Goal: Task Accomplishment & Management: Use online tool/utility

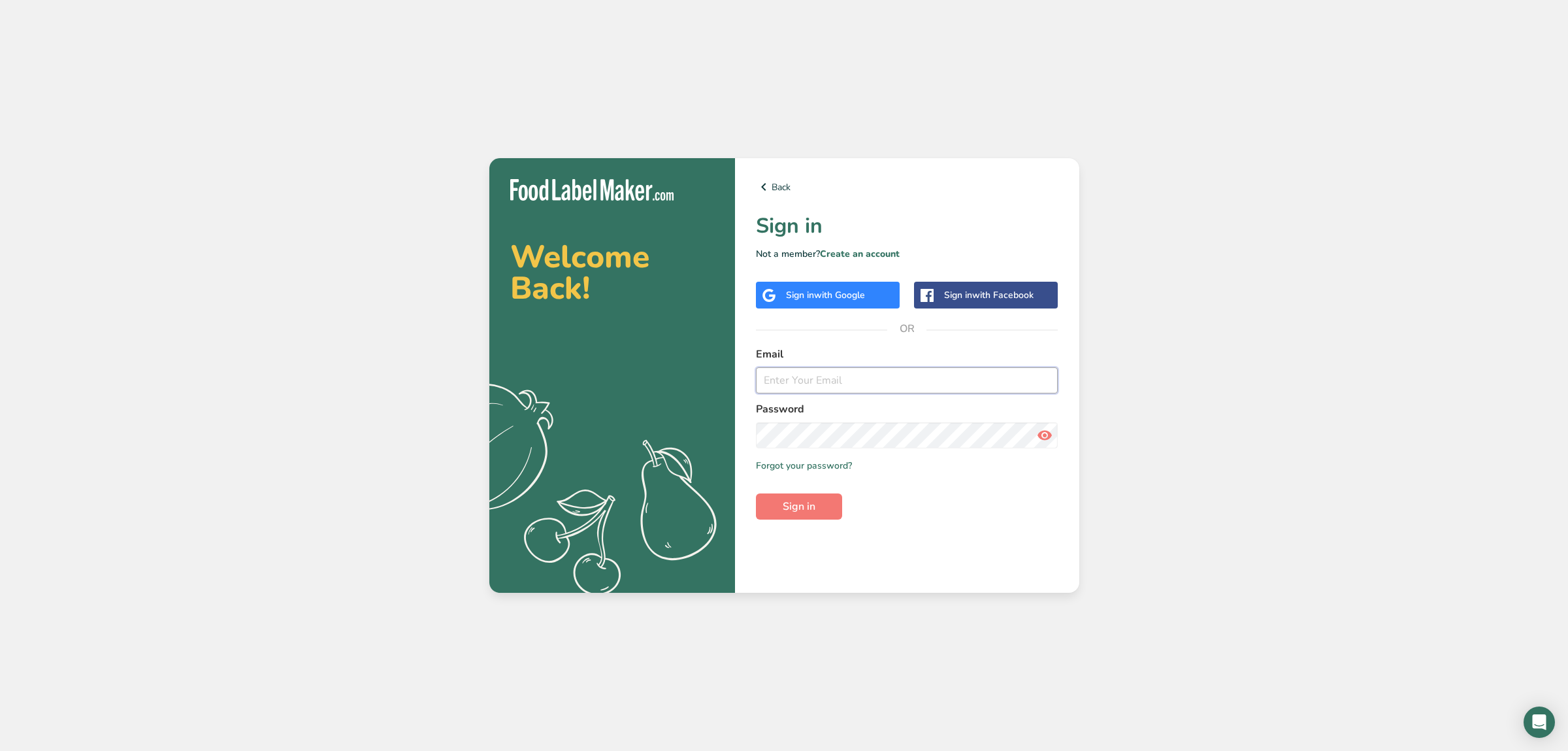
click at [1009, 382] on input "email" at bounding box center [907, 380] width 302 height 27
type input "[EMAIL_ADDRESS][DOMAIN_NAME]"
click at [838, 500] on button "Sign in" at bounding box center [800, 507] width 87 height 27
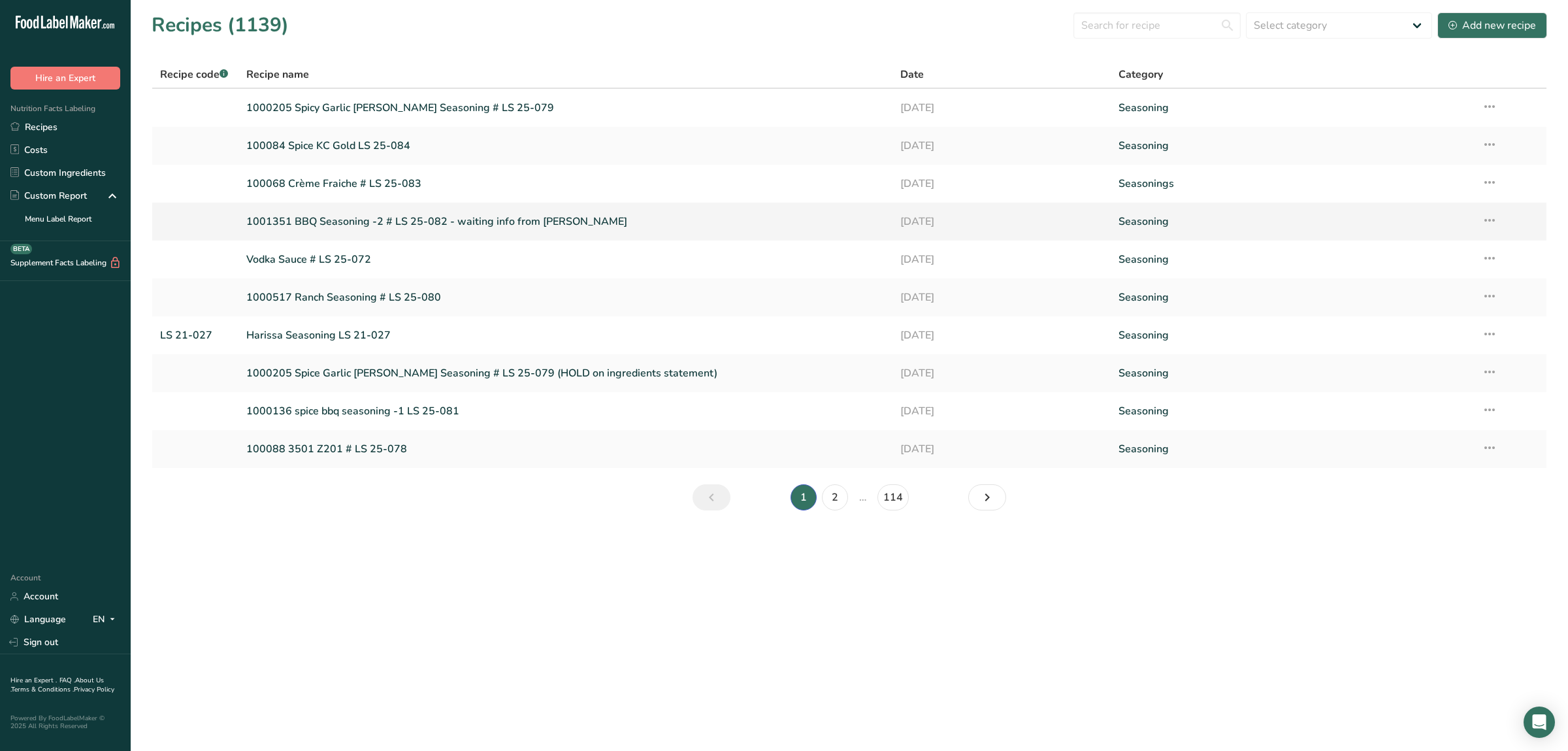
click at [378, 216] on link "1001351 BBQ Seasoning -2 # LS 25-082 - waiting info from [PERSON_NAME]" at bounding box center [565, 222] width 638 height 28
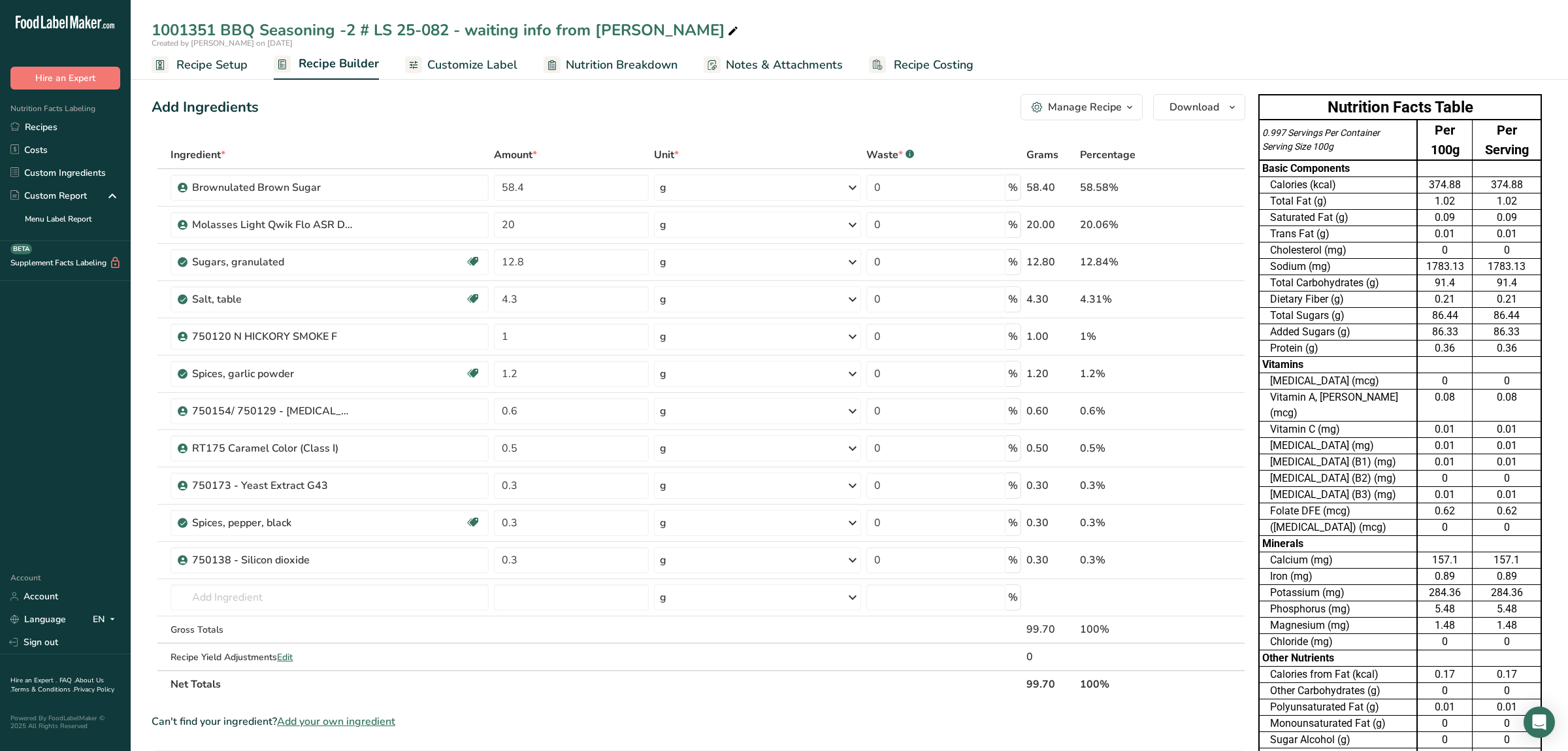
click at [332, 724] on span "Add your own ingredient" at bounding box center [336, 722] width 118 height 16
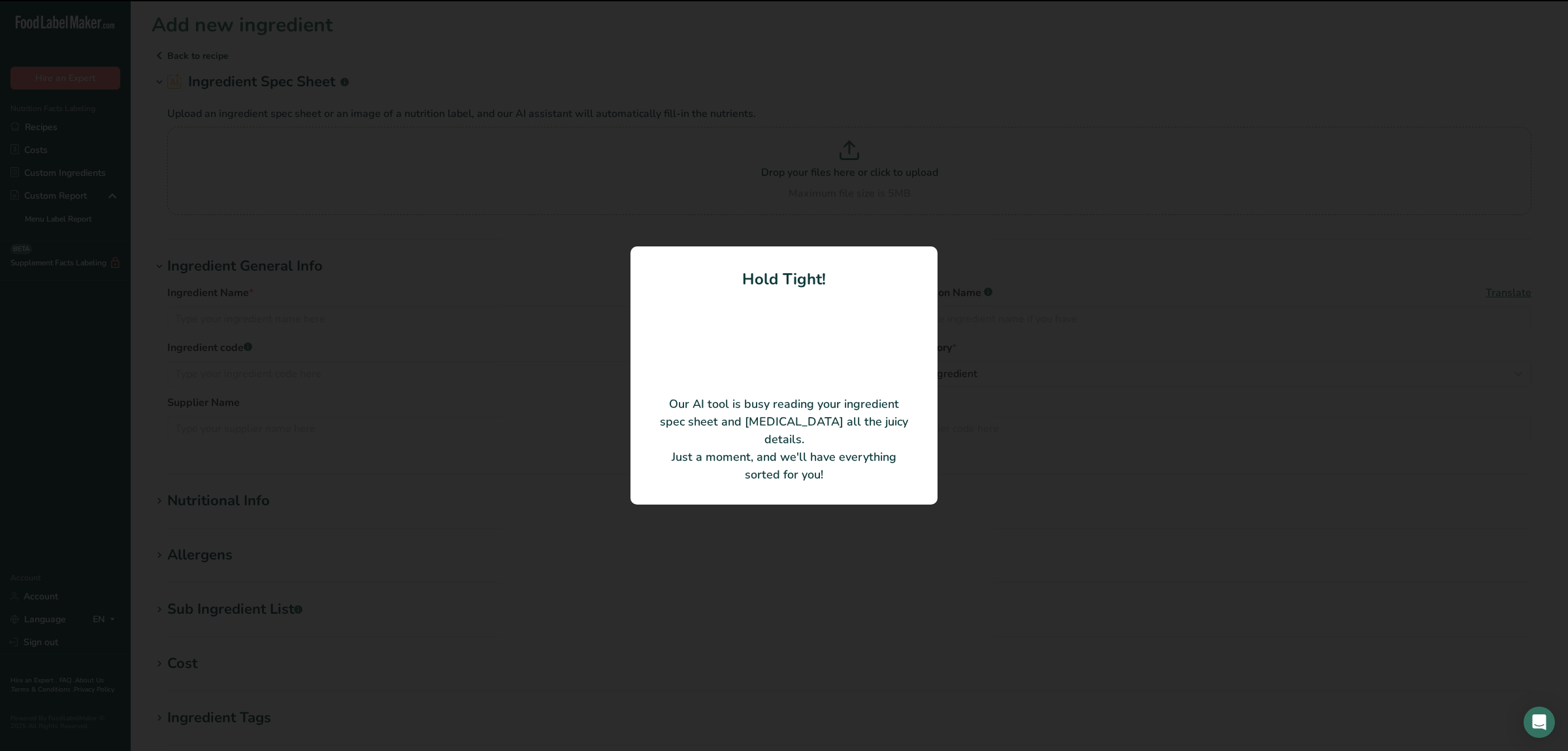
type input "N Bourbon Whiskey F WONF"
type input "[PERSON_NAME] USA, Inc."
type input "F739C068"
type input "100"
type input "786"
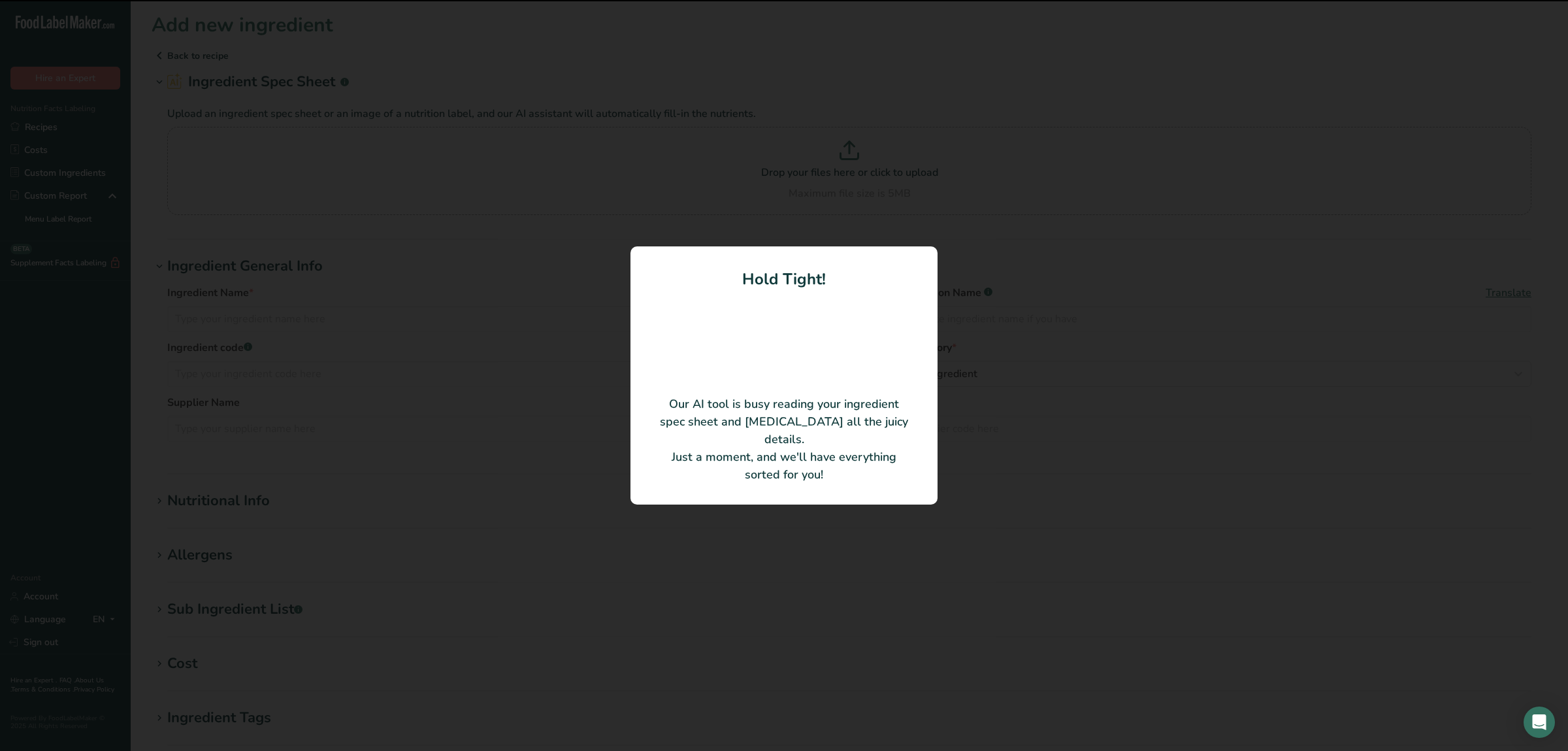
type KJ "3288.62"
type Fat "78"
type Fat "5"
type Fat "0"
type input "0"
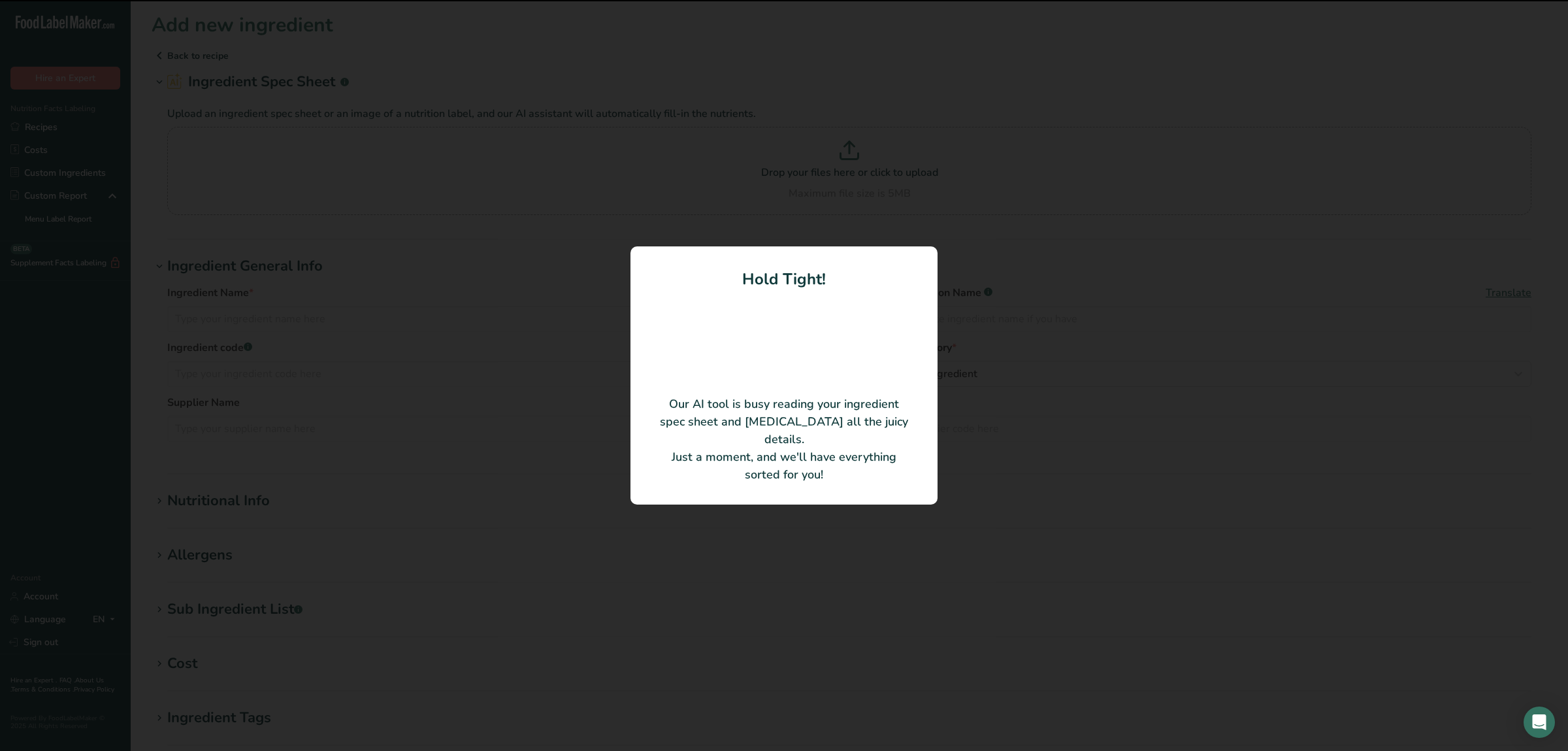
type input "1"
type Carbohydrates "22"
type Fiber "0"
type Sugars "0"
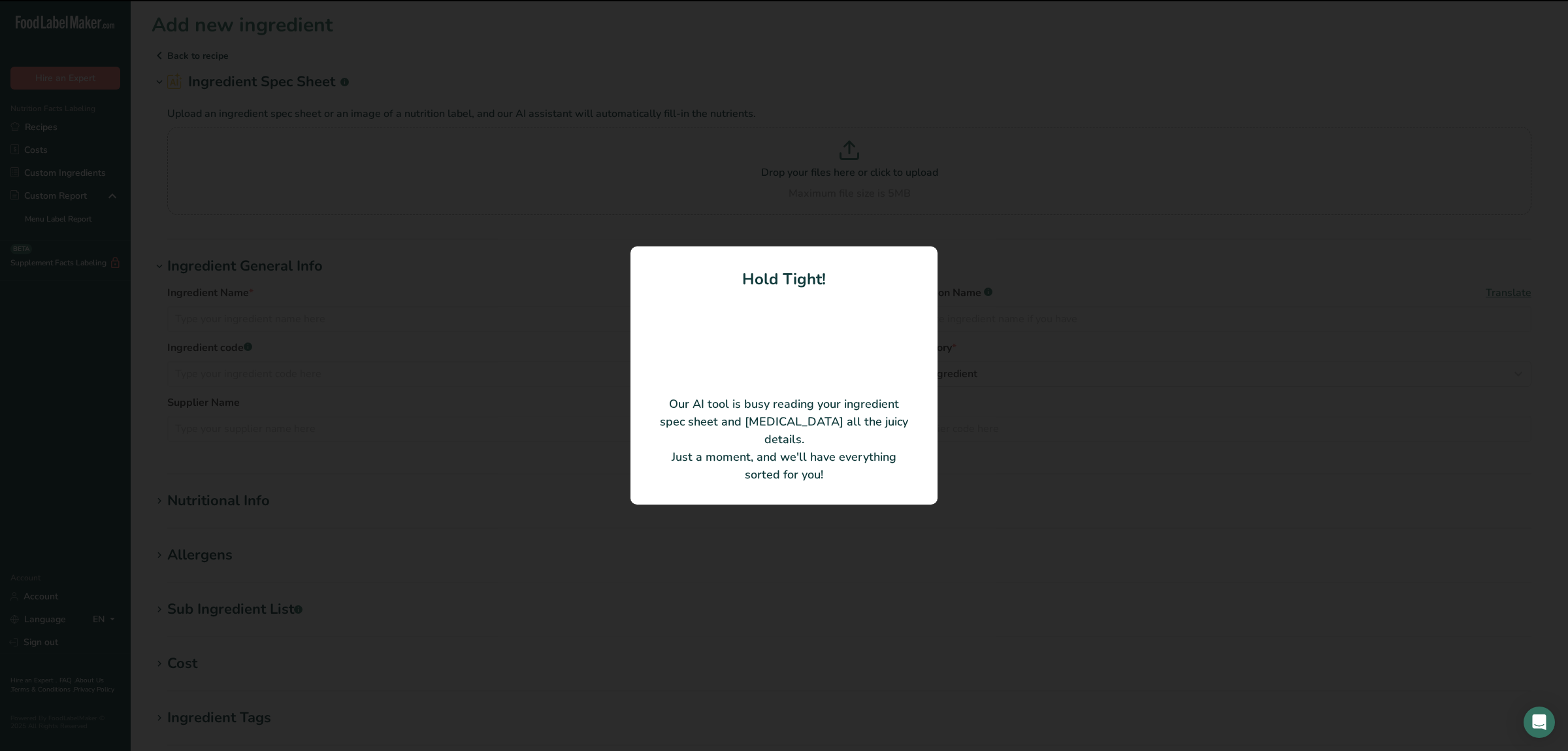
type input "0"
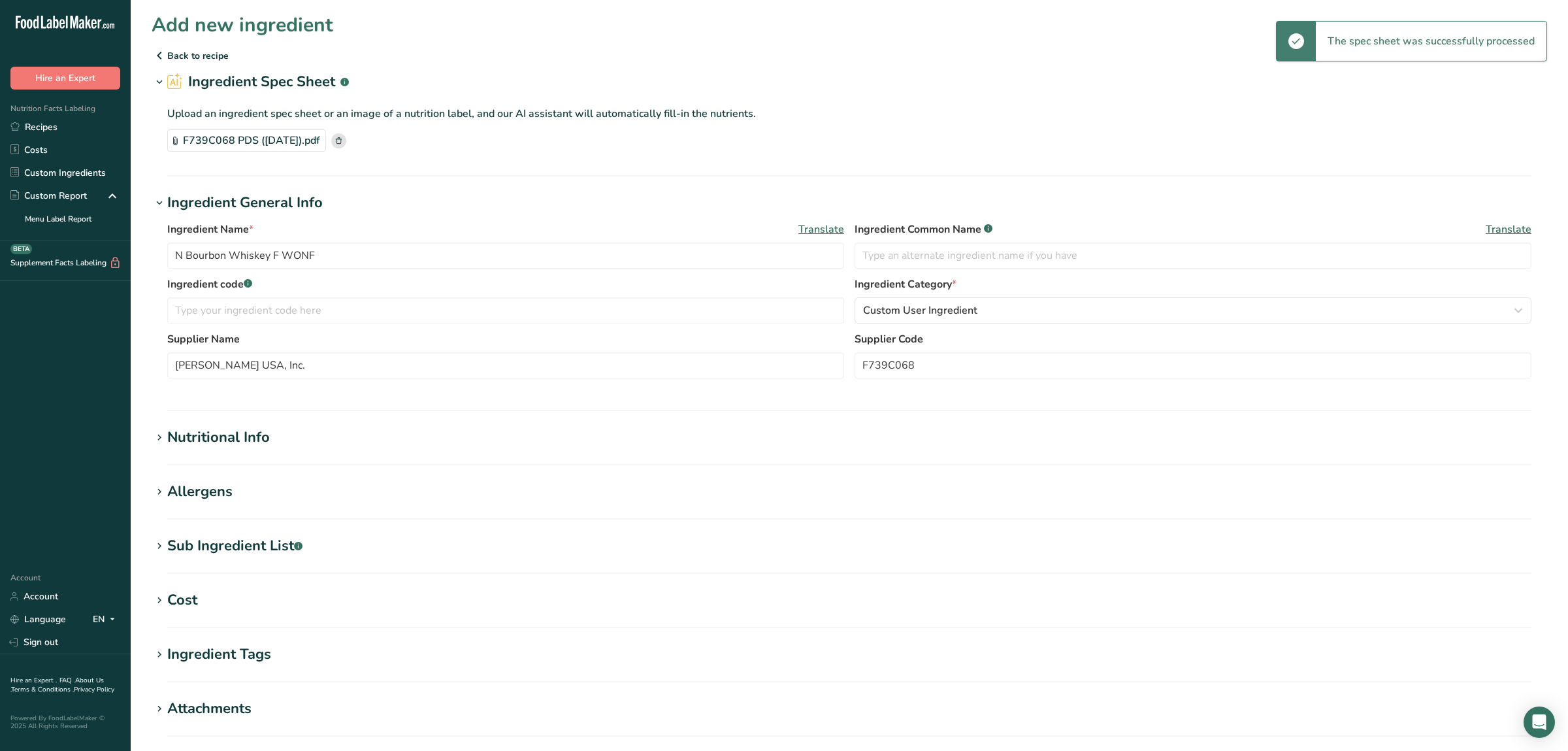
click at [257, 436] on div "Nutritional Info" at bounding box center [219, 438] width 102 height 22
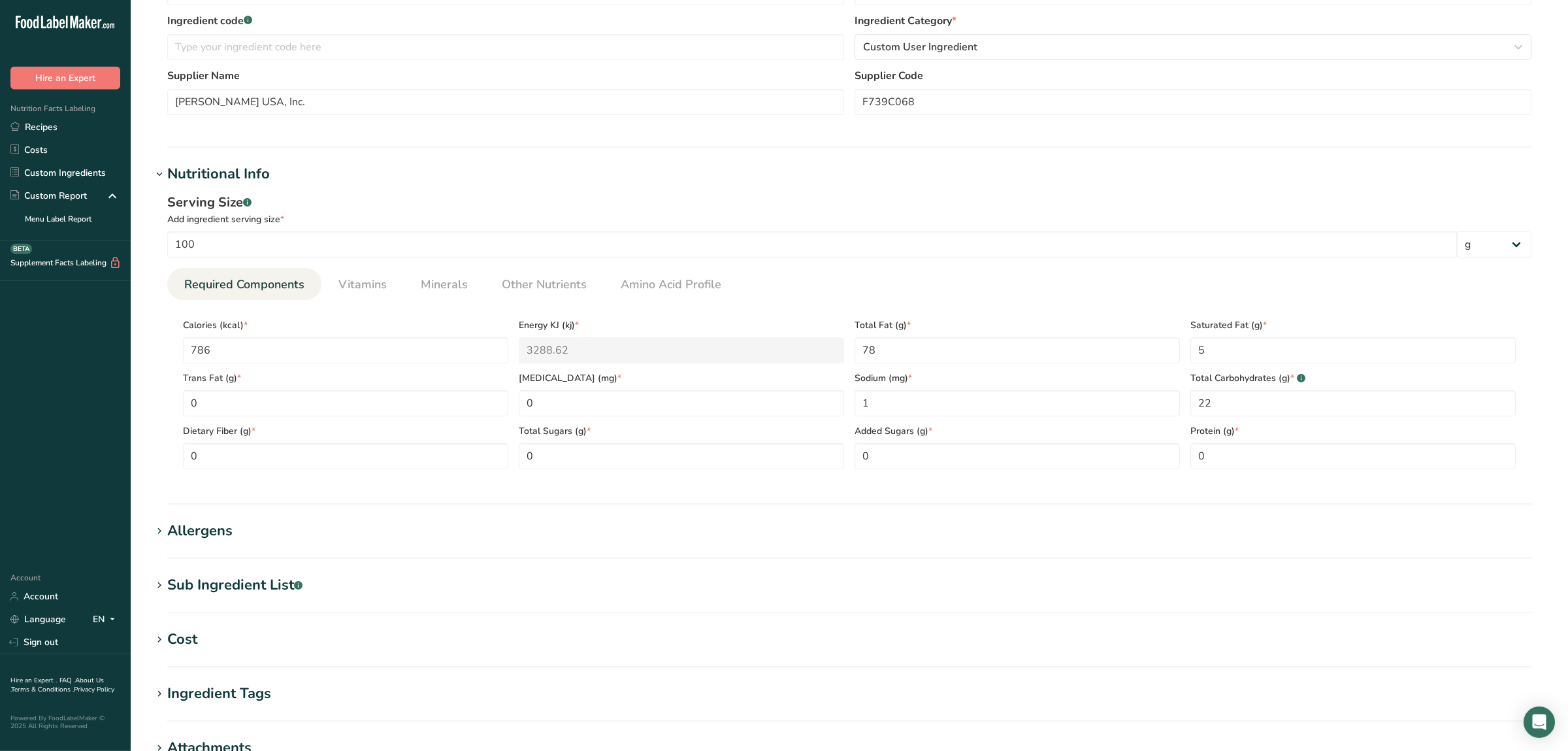
scroll to position [275, 0]
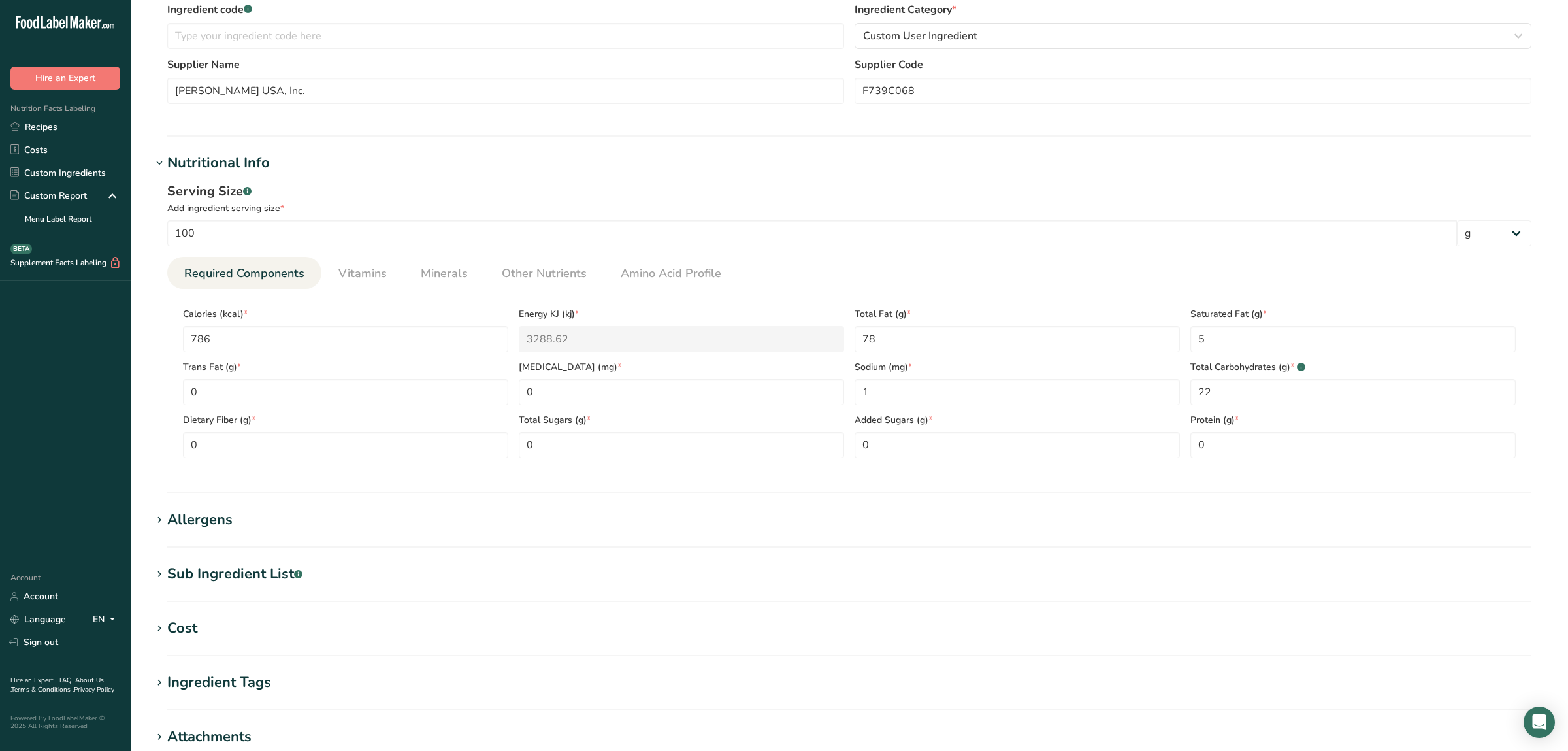
click at [208, 516] on div "Allergens" at bounding box center [200, 520] width 65 height 22
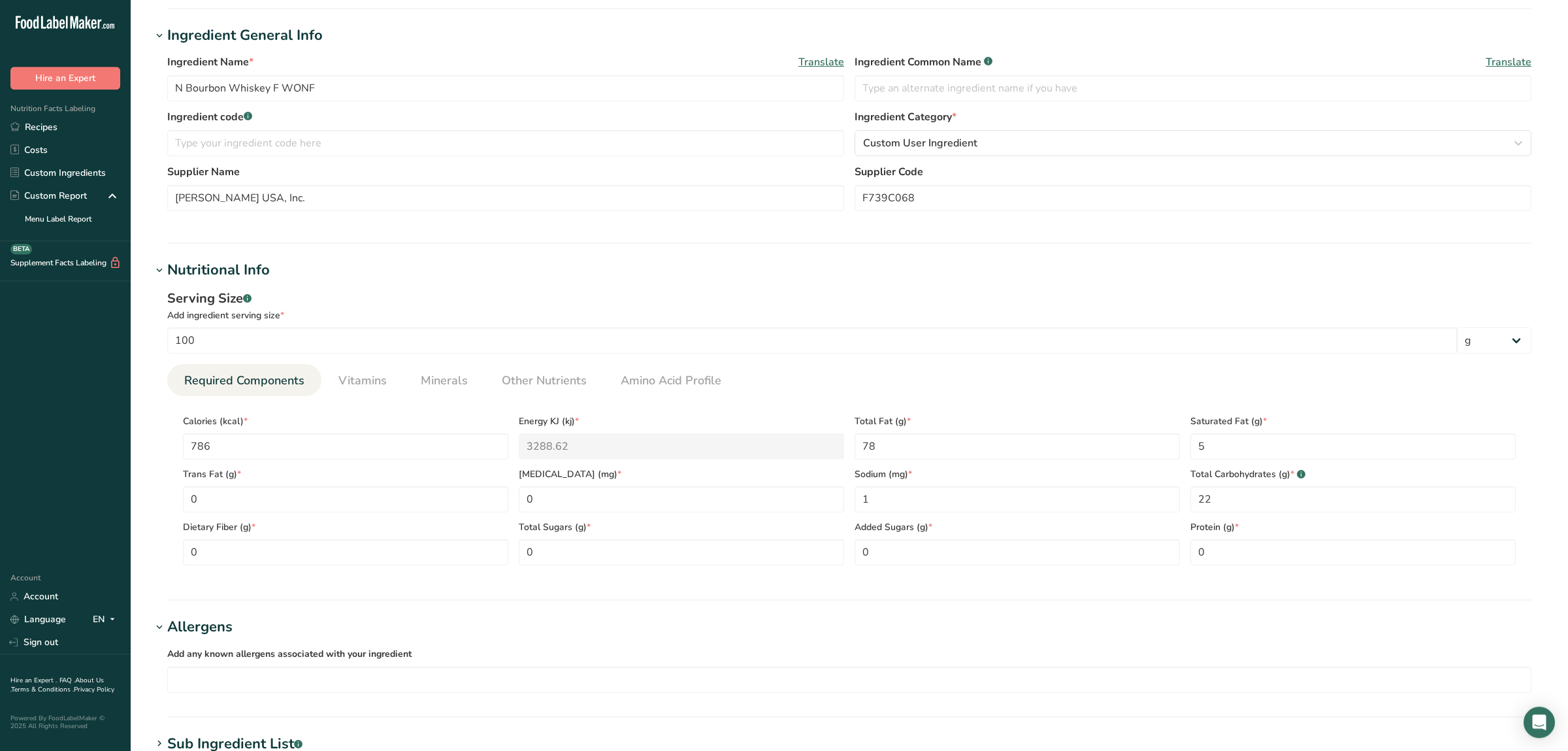
scroll to position [0, 0]
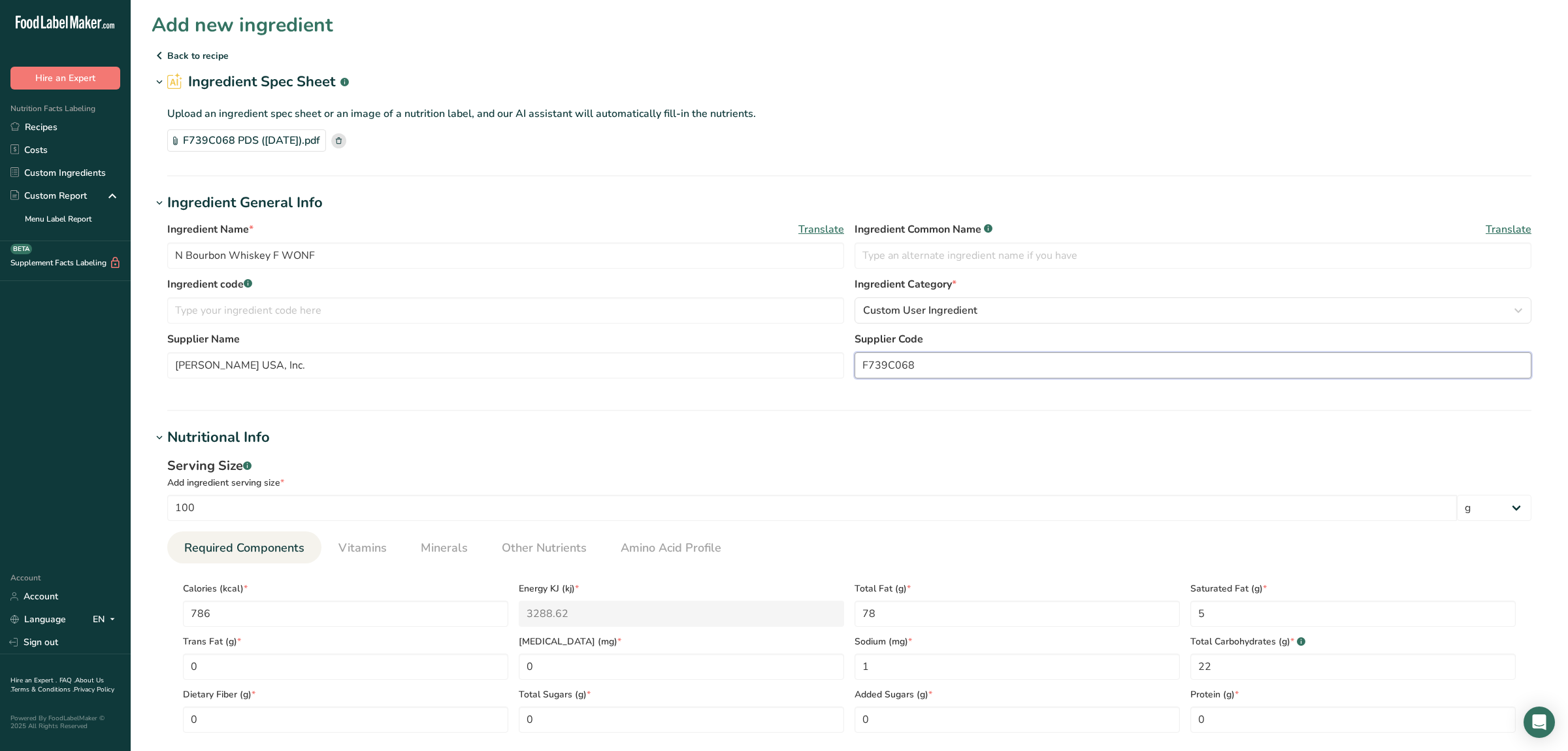
click at [884, 370] on input "F739C068" at bounding box center [1193, 366] width 677 height 27
click at [395, 299] on input "text" at bounding box center [505, 310] width 677 height 27
paste input "F739C068"
type input "F739C068"
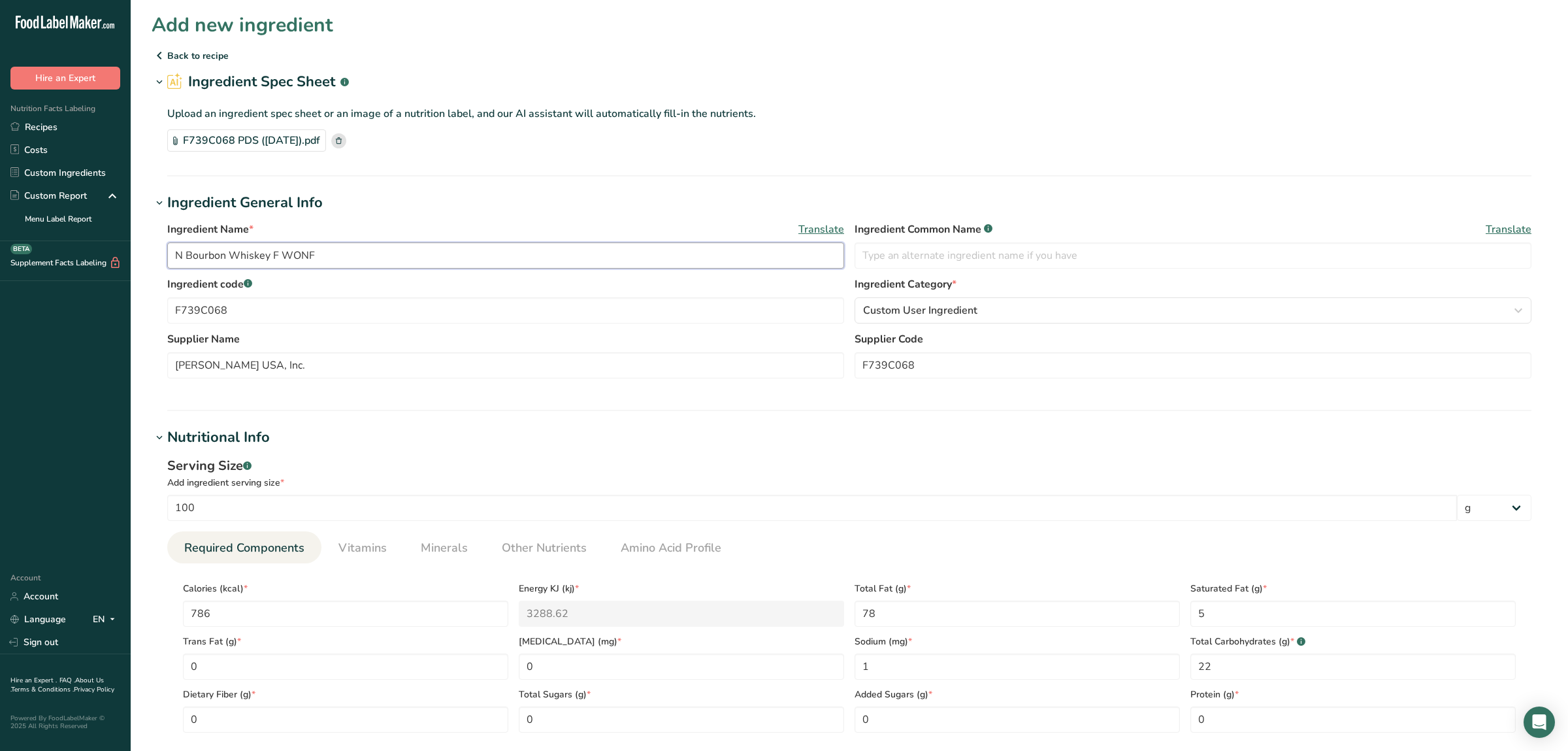
click at [368, 252] on input "N Bourbon Whiskey F WONF" at bounding box center [505, 255] width 677 height 27
paste input "F739C068"
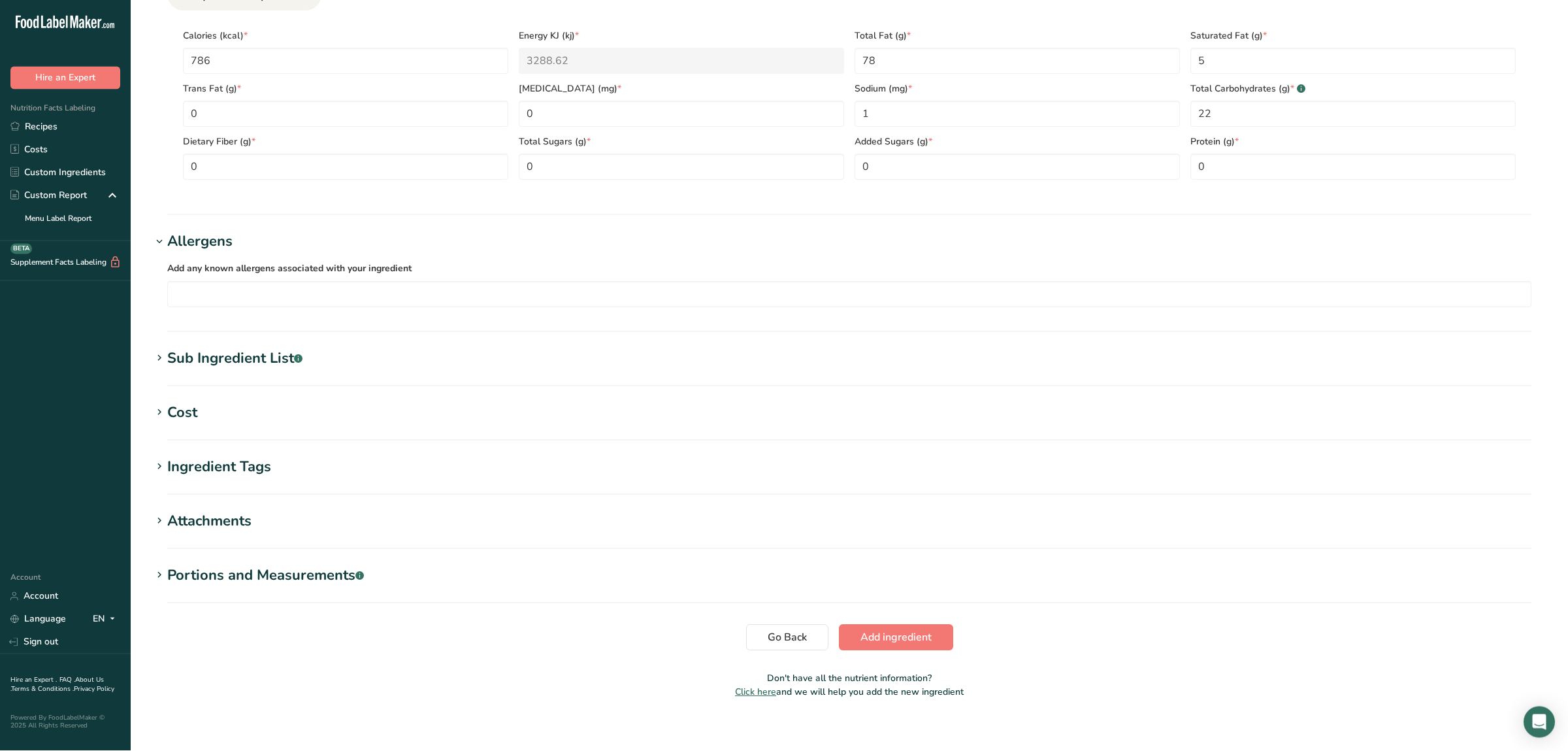
scroll to position [564, 0]
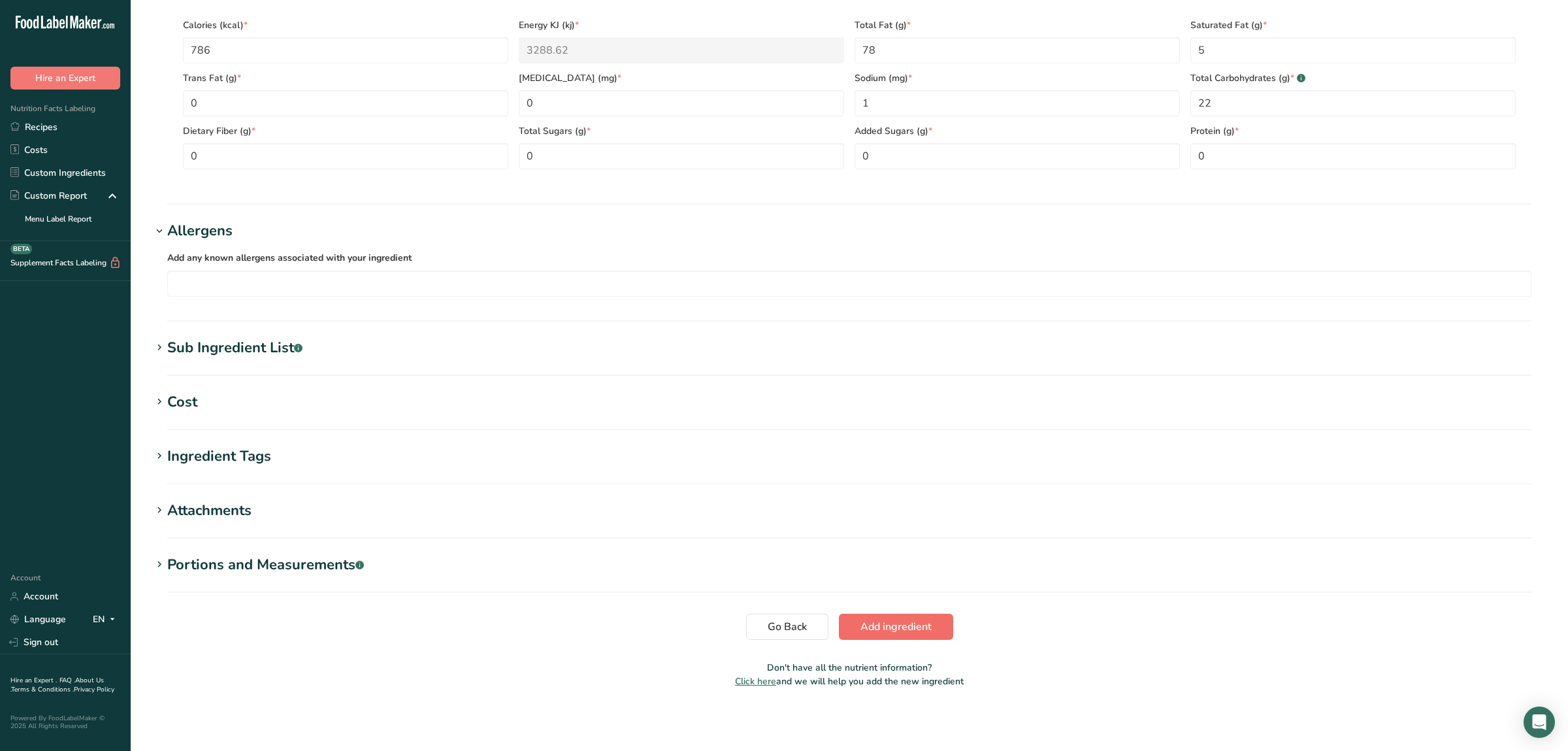
type input "N Bourbon Whiskey F WONF F739C068"
click at [928, 625] on span "Add ingredient" at bounding box center [896, 627] width 71 height 16
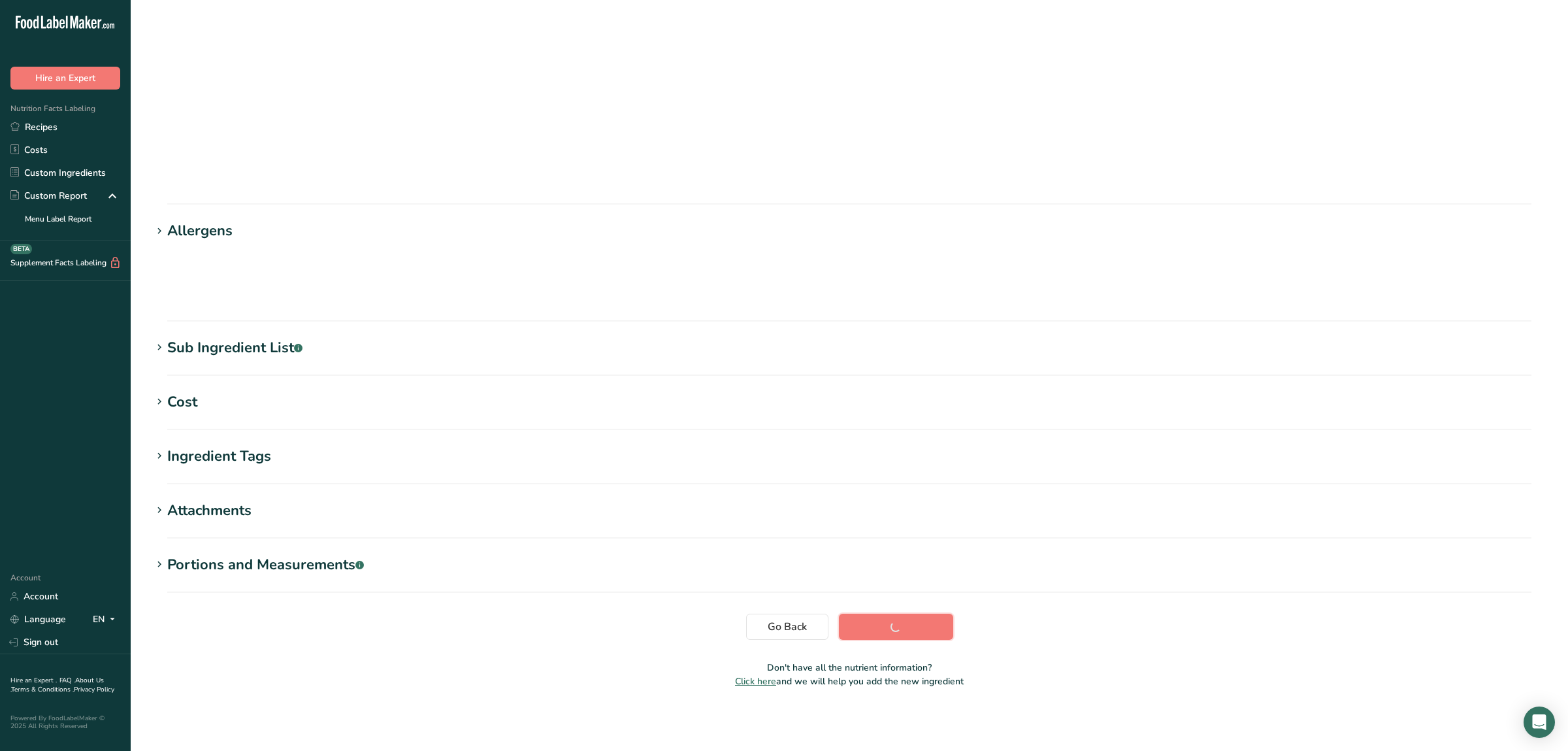
scroll to position [0, 0]
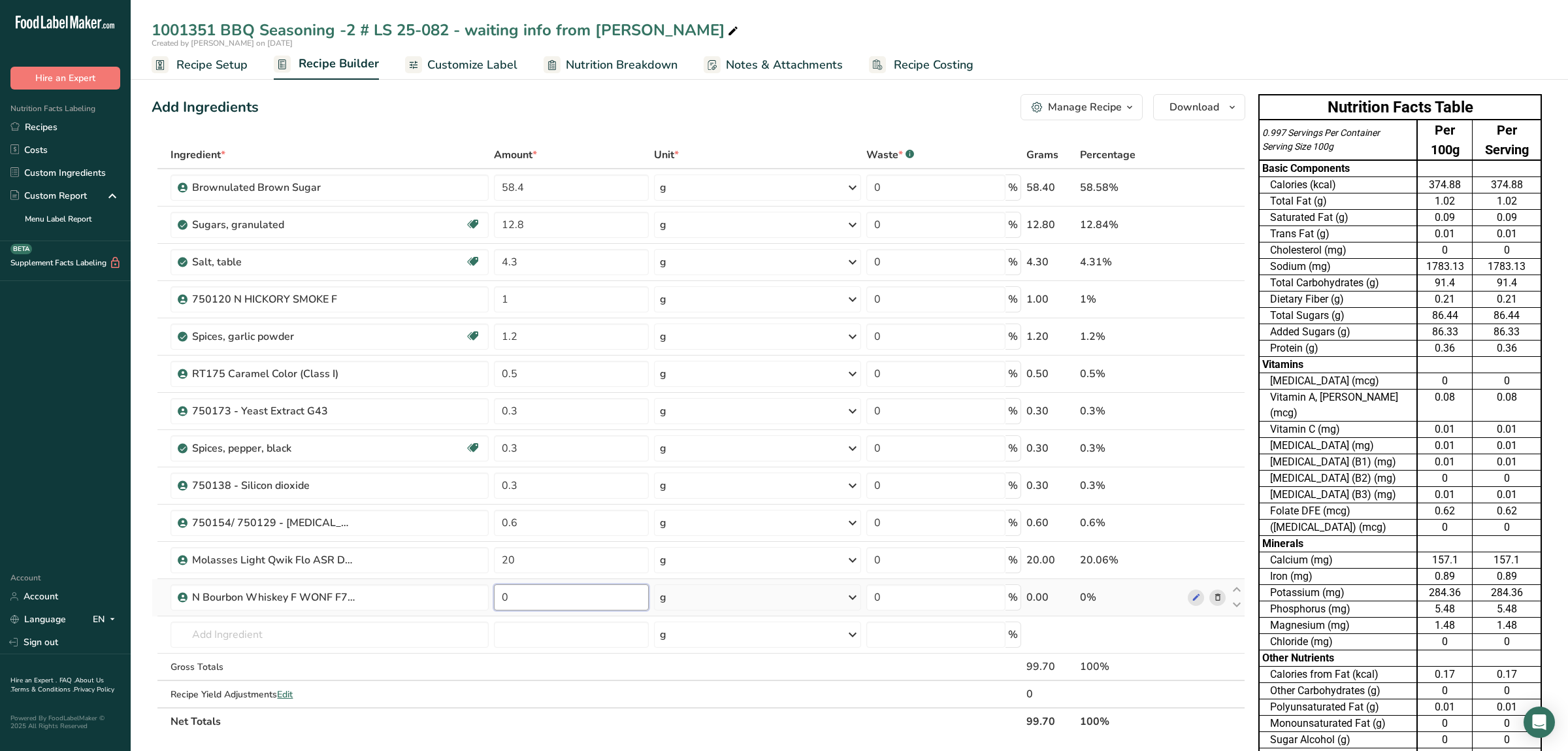
click at [571, 599] on input "0" at bounding box center [571, 597] width 155 height 27
type input "0.3"
click at [1238, 729] on div "Ingredient * Amount * Unit * Waste * .a-a{fill:#347362;}.b-a{fill:#fff;} Grams …" at bounding box center [698, 438] width 1094 height 594
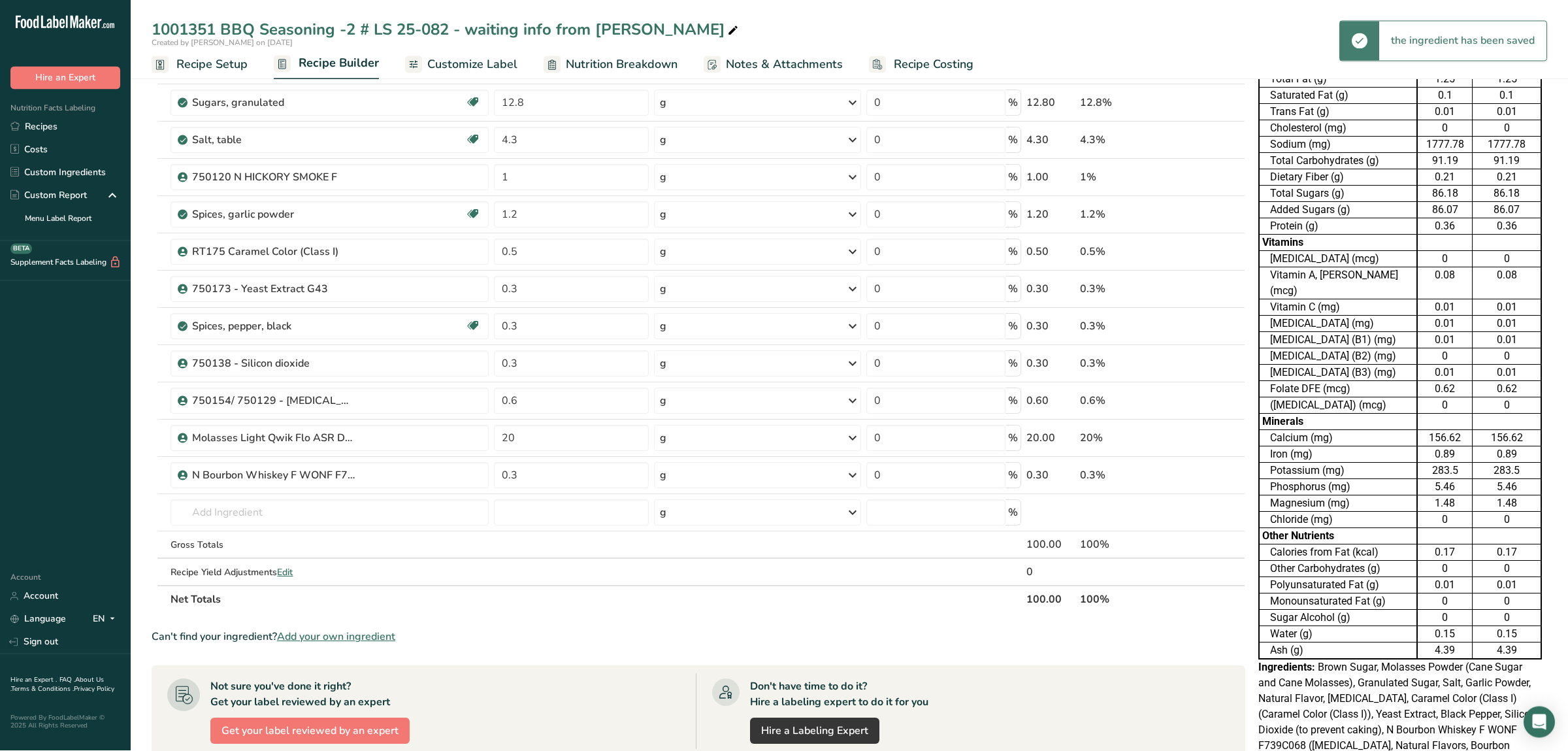
scroll to position [69, 0]
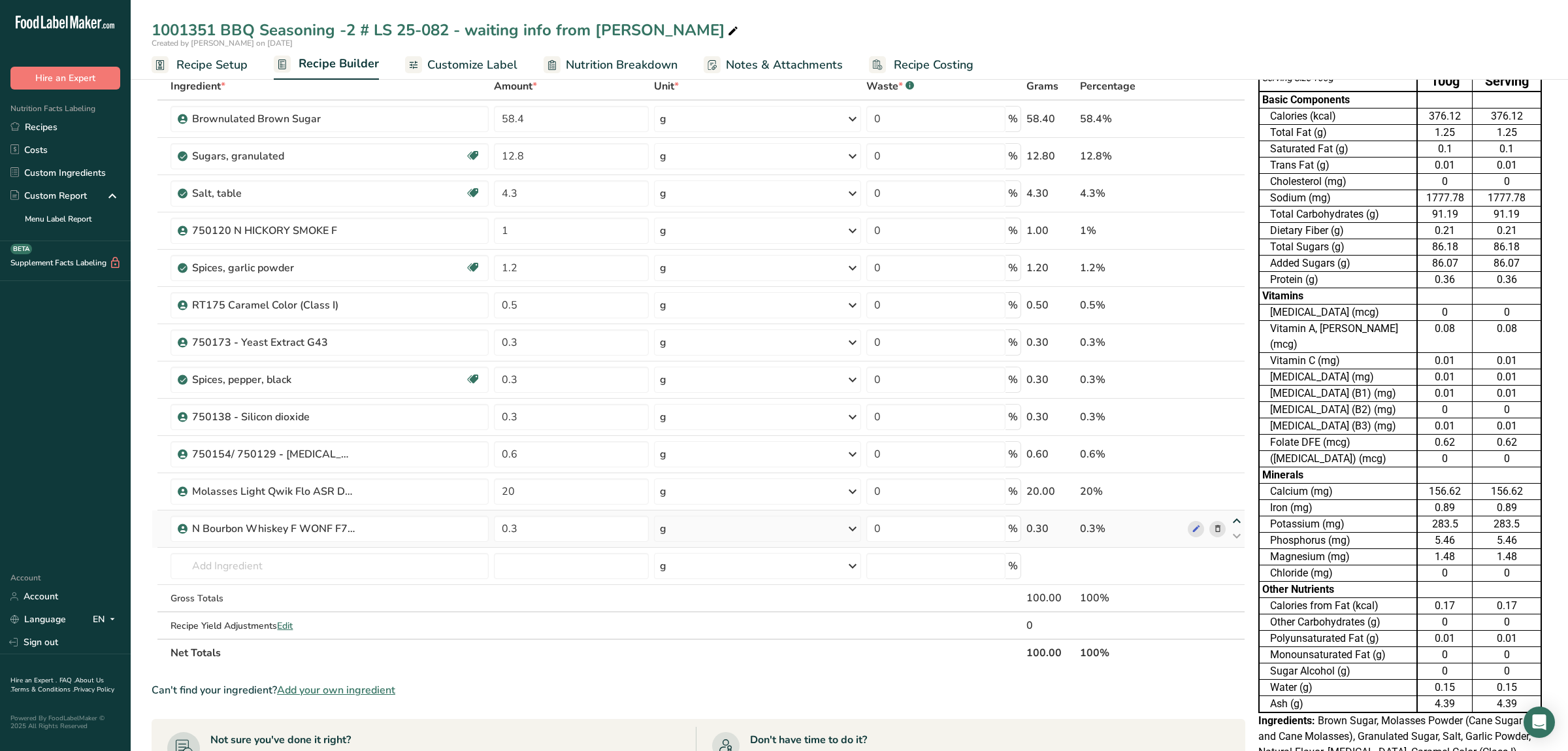
click at [1238, 519] on icon at bounding box center [1237, 521] width 16 height 10
type input "0.3"
type input "20"
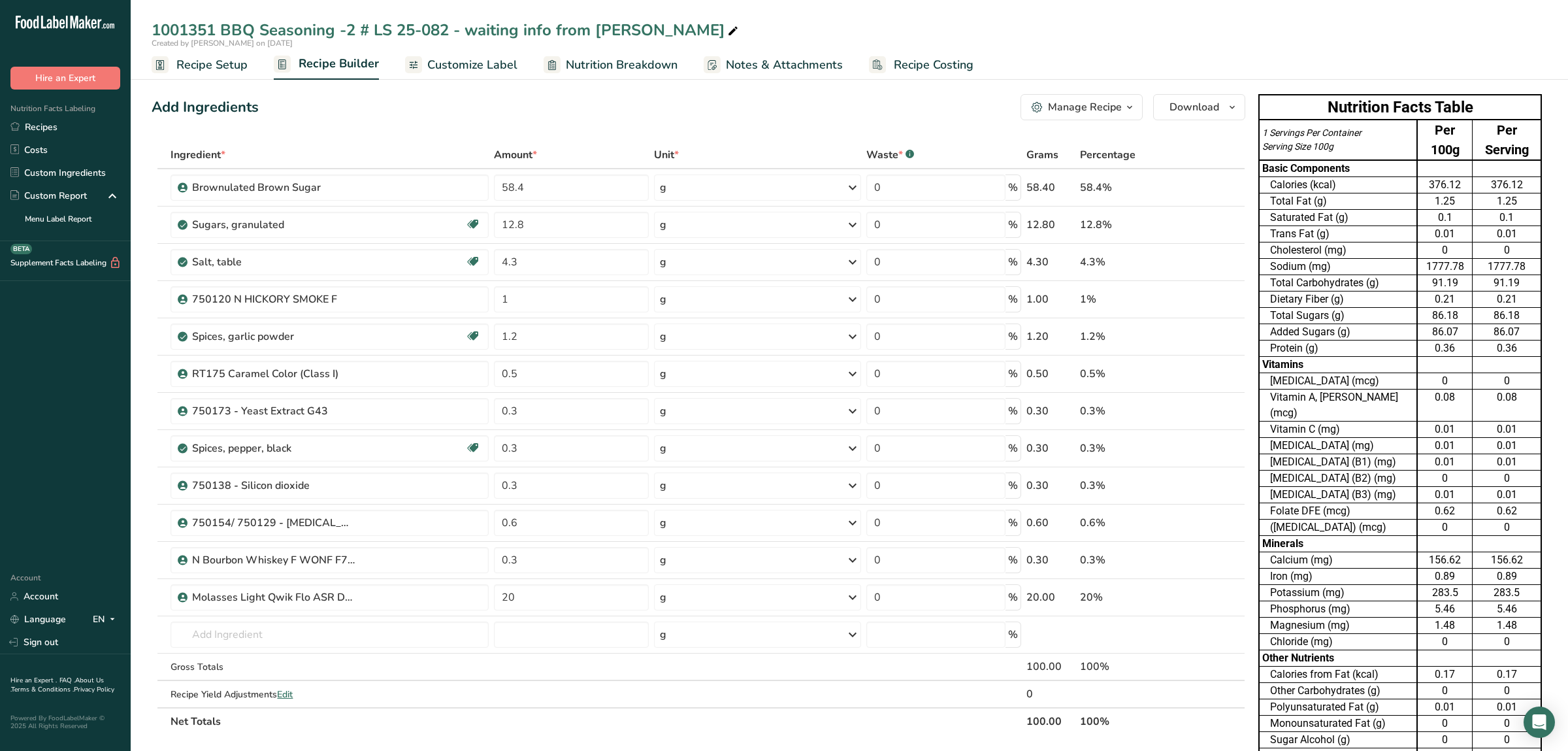
click at [494, 64] on span "Customize Label" at bounding box center [473, 65] width 91 height 18
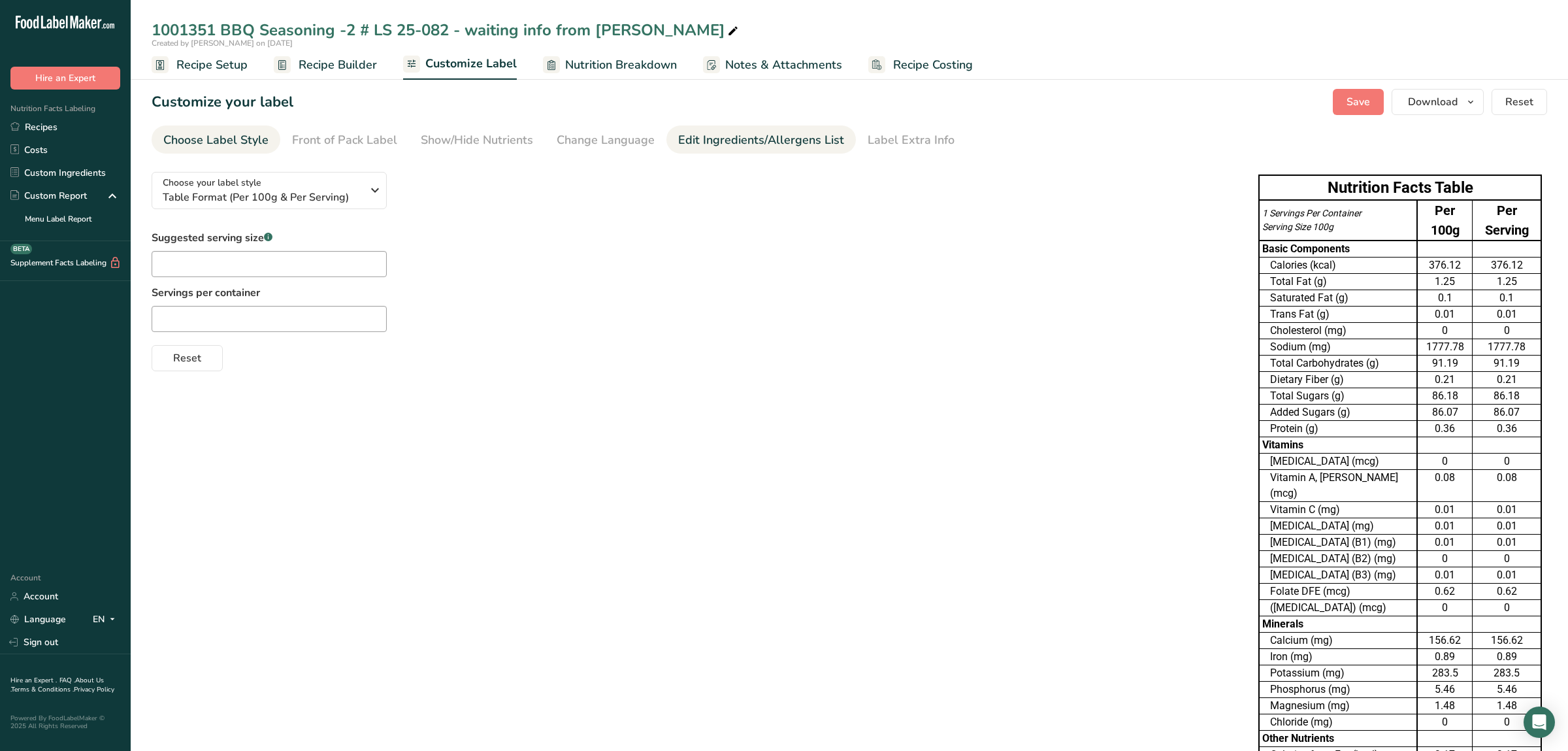
click at [729, 135] on div "Edit Ingredients/Allergens List" at bounding box center [761, 140] width 166 height 18
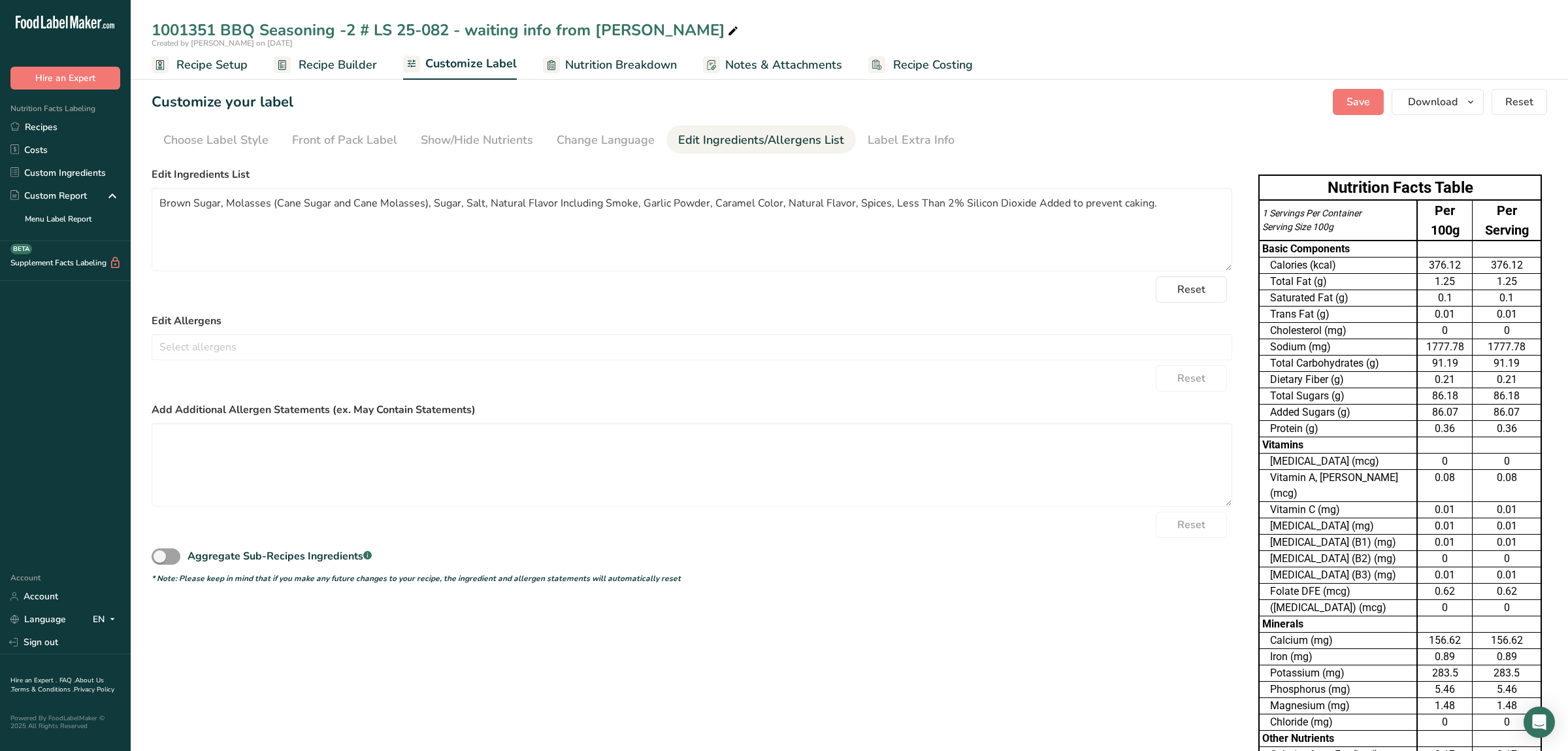
click at [1382, 584] on td "Folate DFE (mcg)" at bounding box center [1339, 592] width 159 height 17
click at [513, 223] on textarea "Brown Sugar, Molasses (Cane Sugar and Cane Molasses), Sugar, Salt, Natural Flav…" at bounding box center [691, 229] width 1080 height 84
paste textarea "Brown Sugar, Molasses Powder (Cane Sugar And Cane Molasses), Sugar, Salt, Natur…"
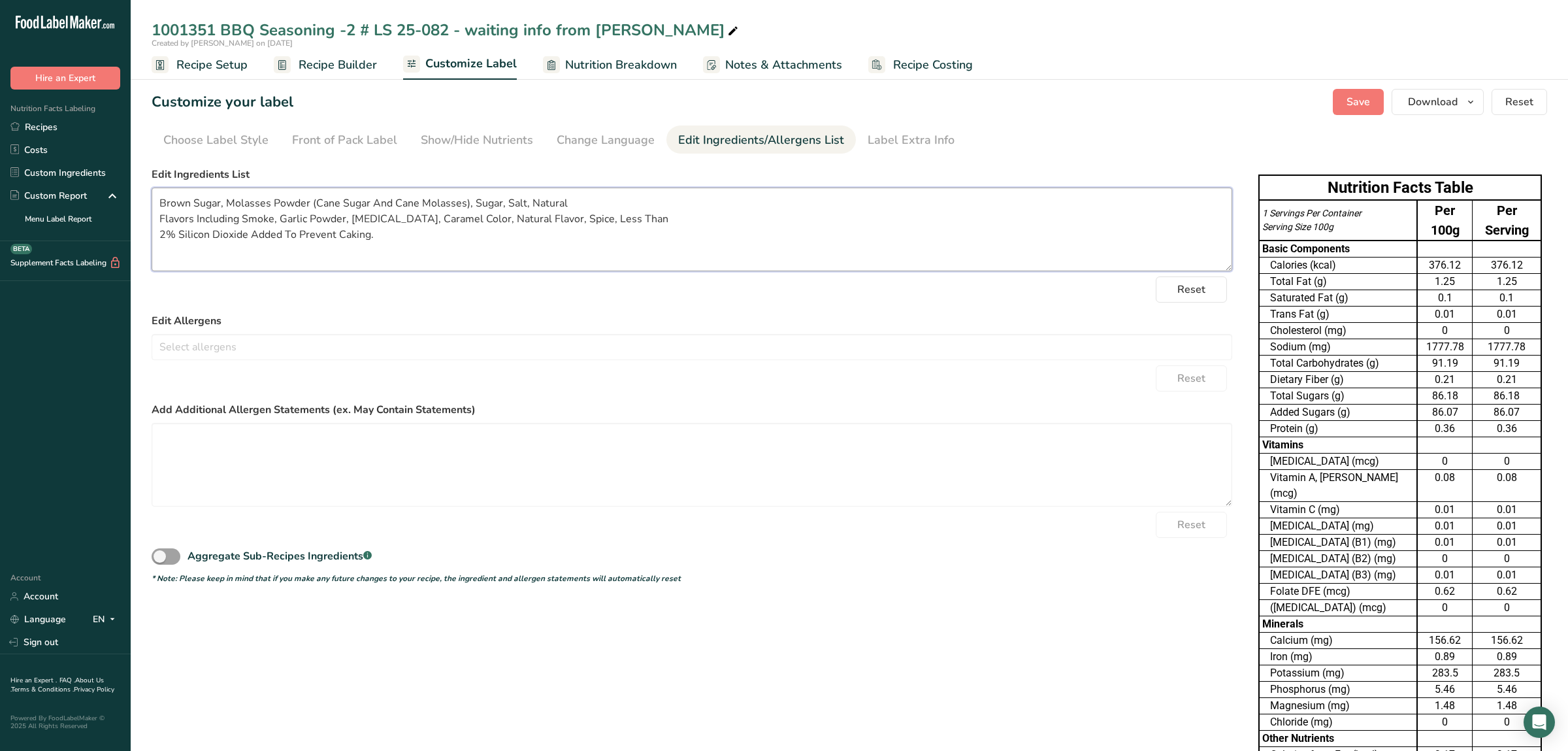
click at [156, 237] on textarea "Brown Sugar, Molasses Powder (Cane Sugar And Cane Molasses), Sugar, Salt, Natur…" at bounding box center [691, 229] width 1080 height 84
click at [156, 220] on textarea "Brown Sugar, Molasses Powder (Cane Sugar And Cane Molasses), Sugar, Salt, Natur…" at bounding box center [691, 229] width 1080 height 84
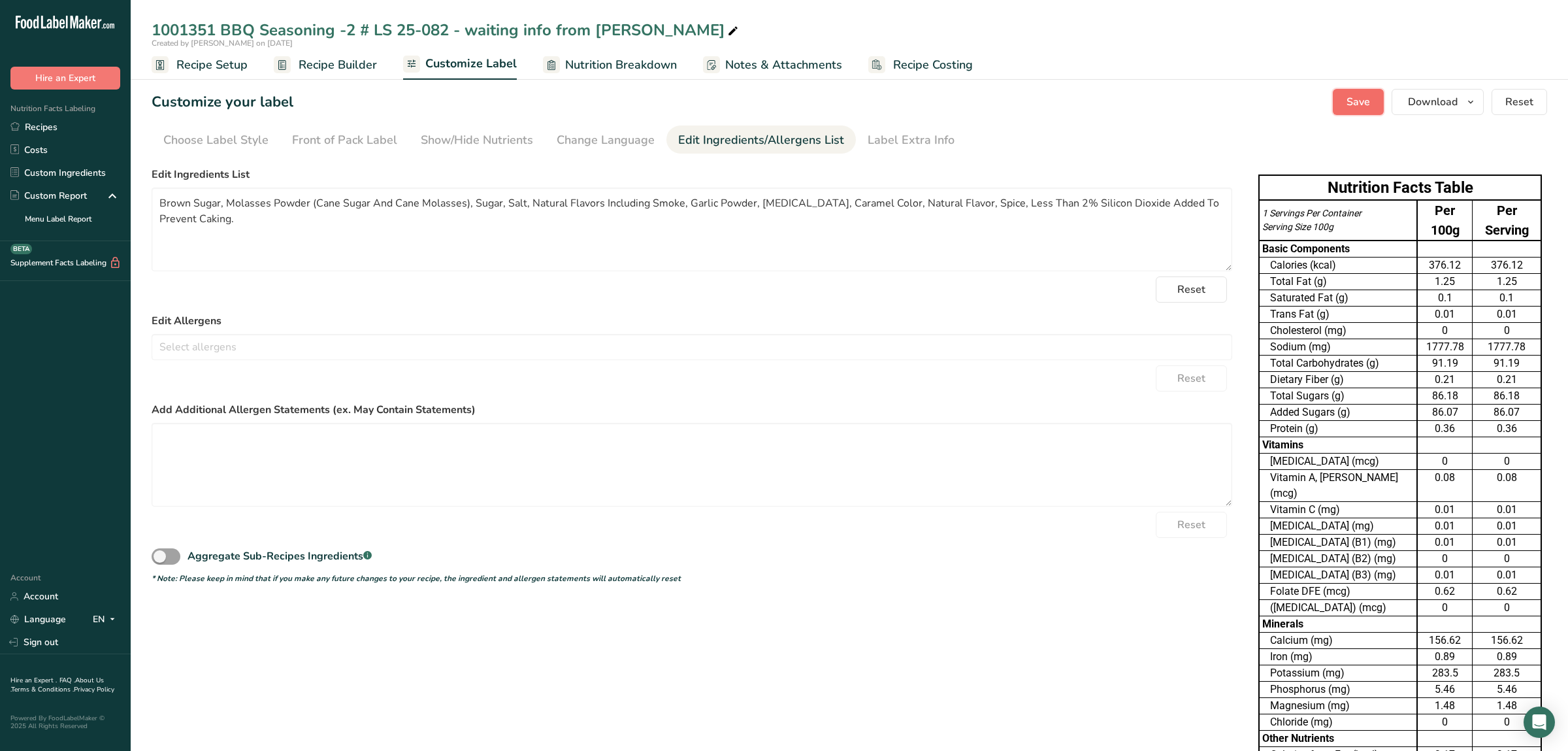
click at [1366, 108] on span "Save" at bounding box center [1359, 102] width 24 height 16
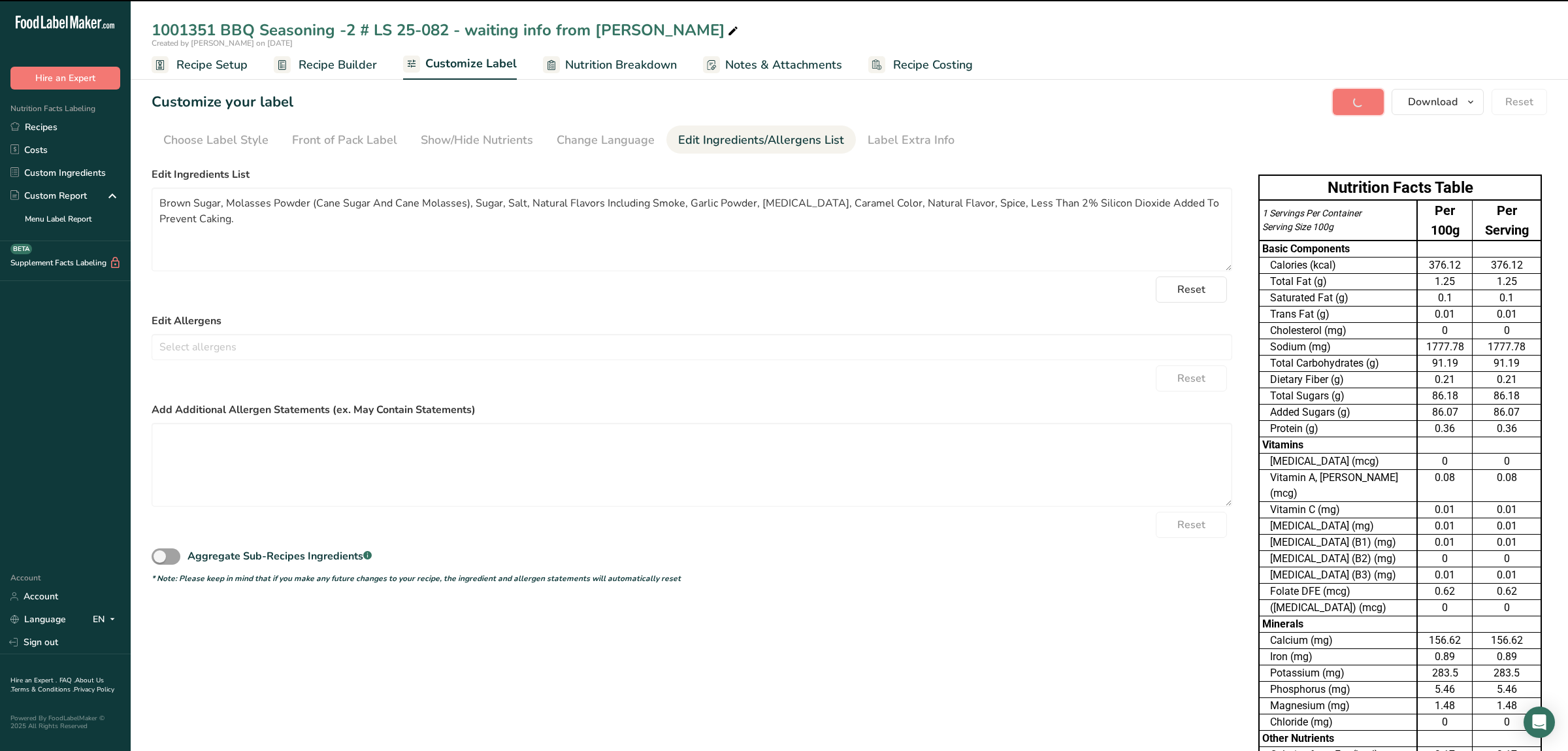
type textarea "Brown Sugar, Molasses Powder (Cane Sugar And Cane Molasses), Sugar, Salt, Natur…"
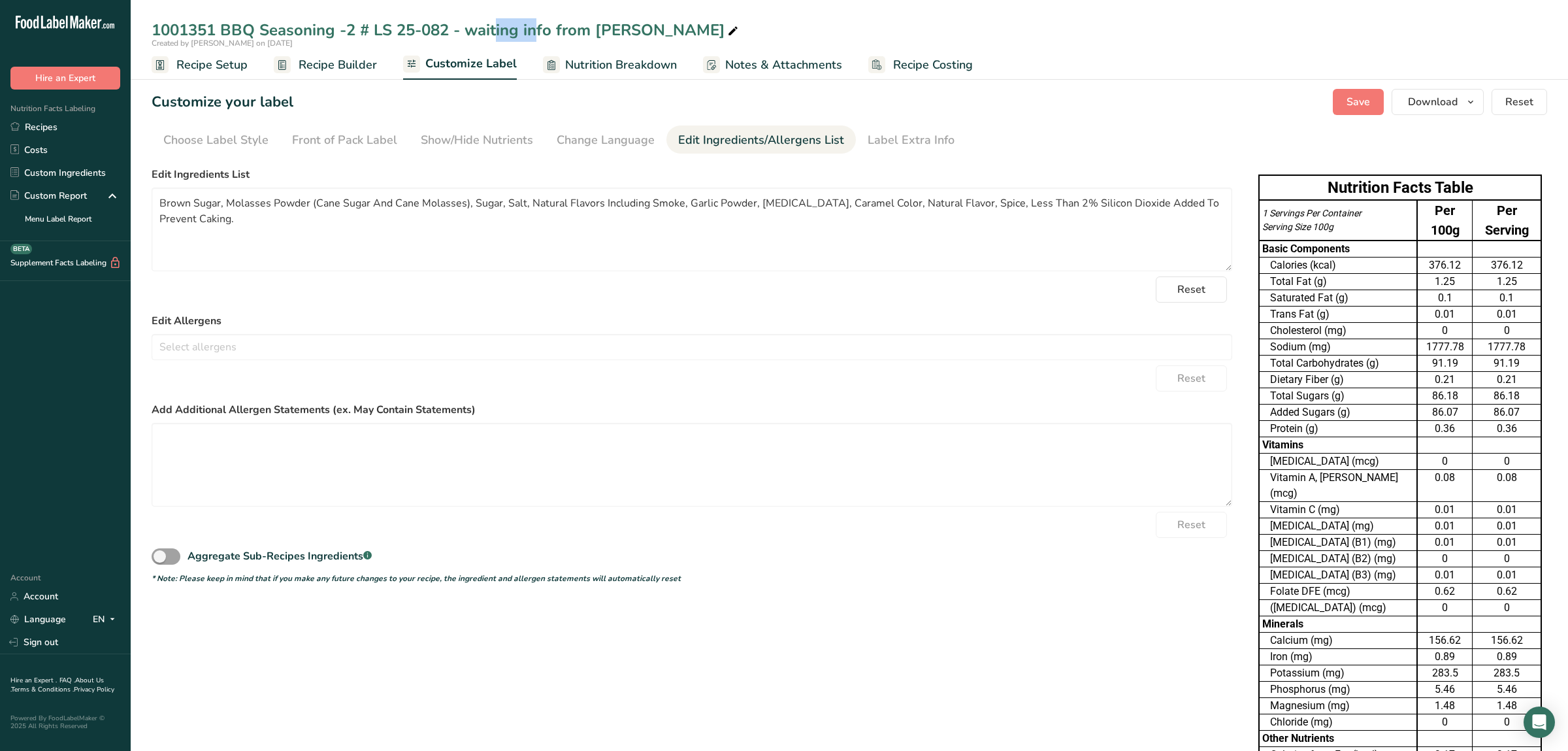
drag, startPoint x: 399, startPoint y: 27, endPoint x: 448, endPoint y: 27, distance: 49.0
click at [448, 27] on div "1001351 BBQ Seasoning -2 # LS 25-082 - waiting info from [PERSON_NAME]" at bounding box center [446, 31] width 589 height 24
click at [77, 118] on link "Recipes" at bounding box center [65, 126] width 131 height 23
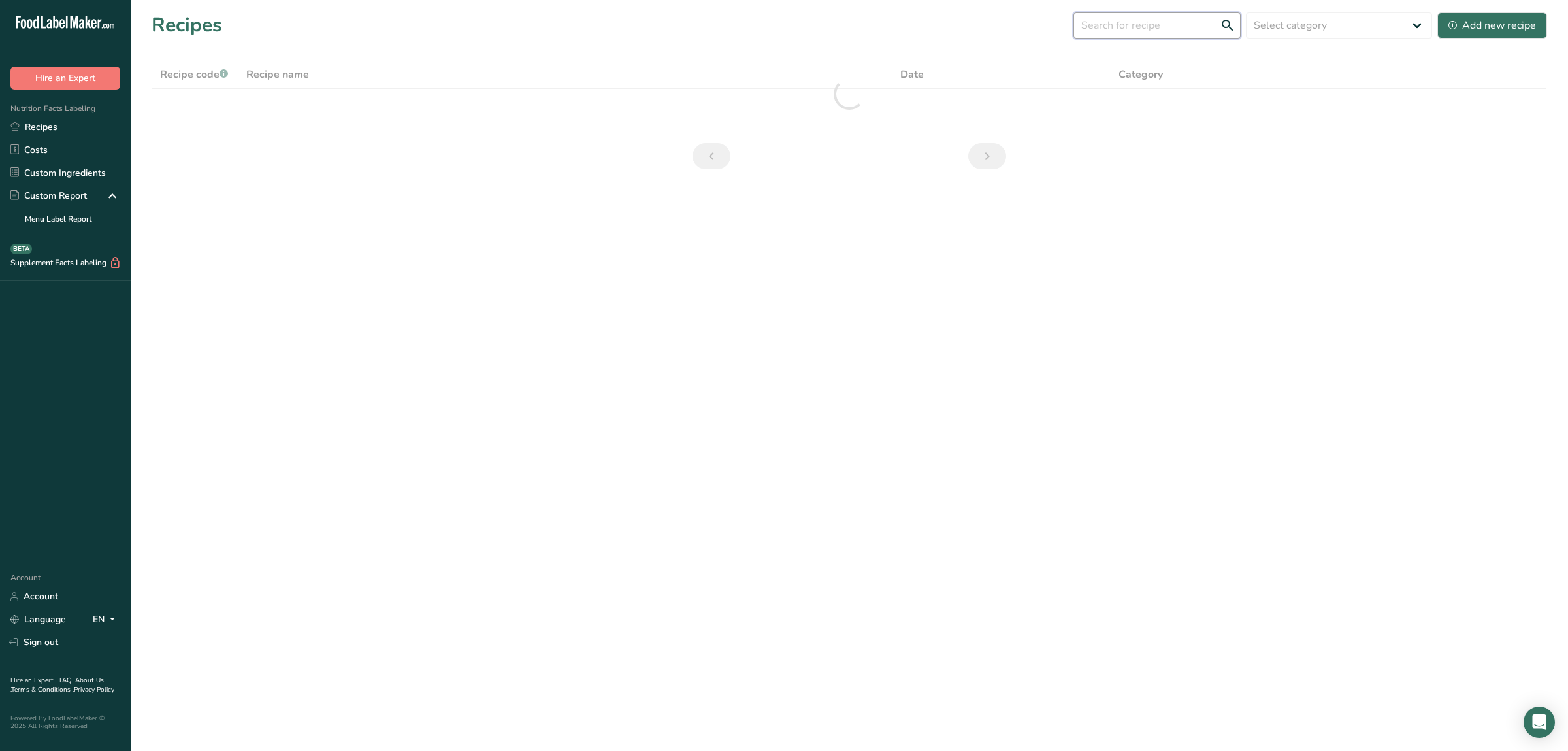
click at [1103, 29] on input "text" at bounding box center [1157, 26] width 167 height 27
paste input "Brown Sugar, Molasses Powder (Cane Sugar And Cane Molasses), Sugar, Salt, Natur…"
type input "Brown Sugar, Molasses Powder (Cane Sugar And Cane Molasses), Sugar, Salt, Natur…"
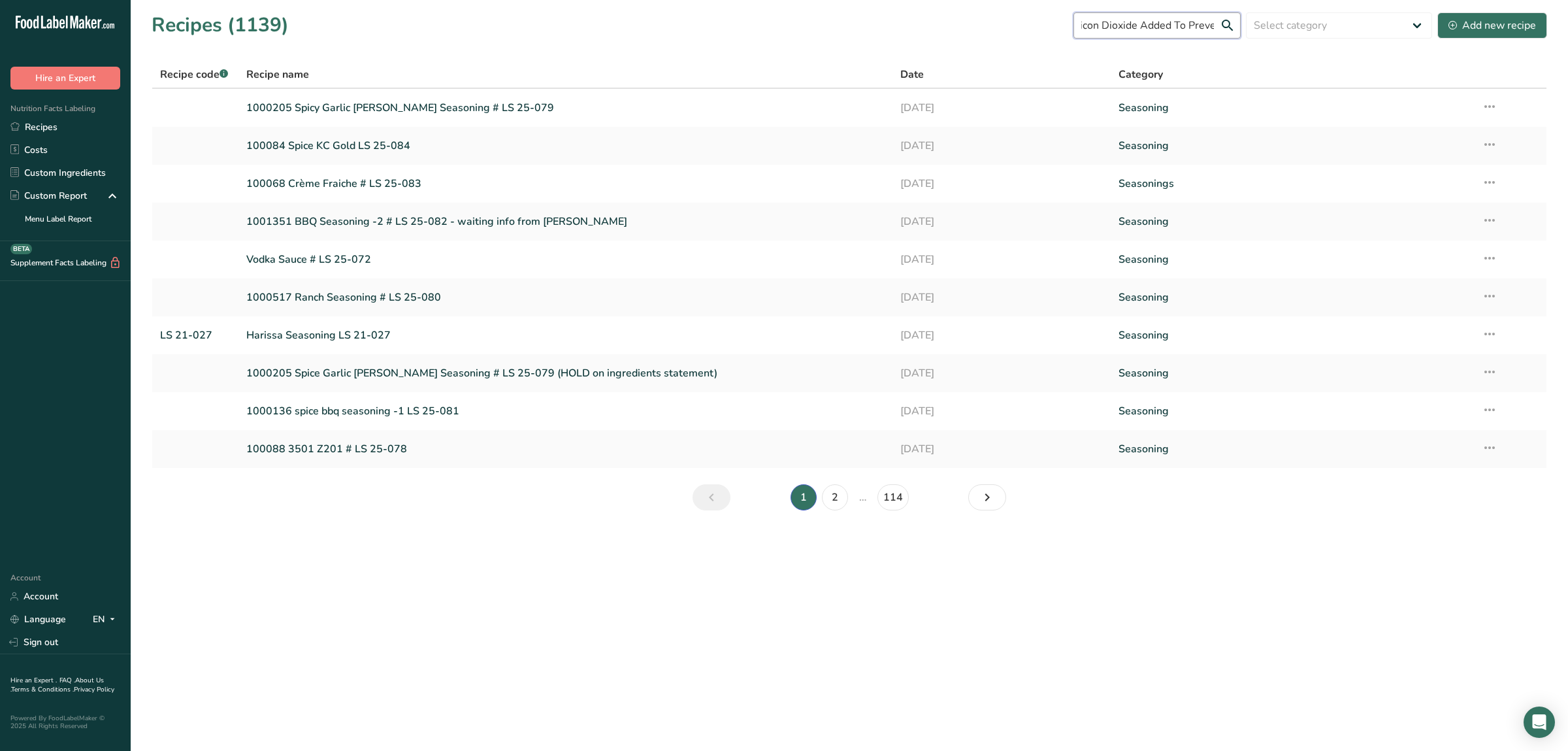
click at [1103, 29] on input "Brown Sugar, Molasses Powder (Cane Sugar And Cane Molasses), Sugar, Salt, Natur…" at bounding box center [1157, 26] width 167 height 27
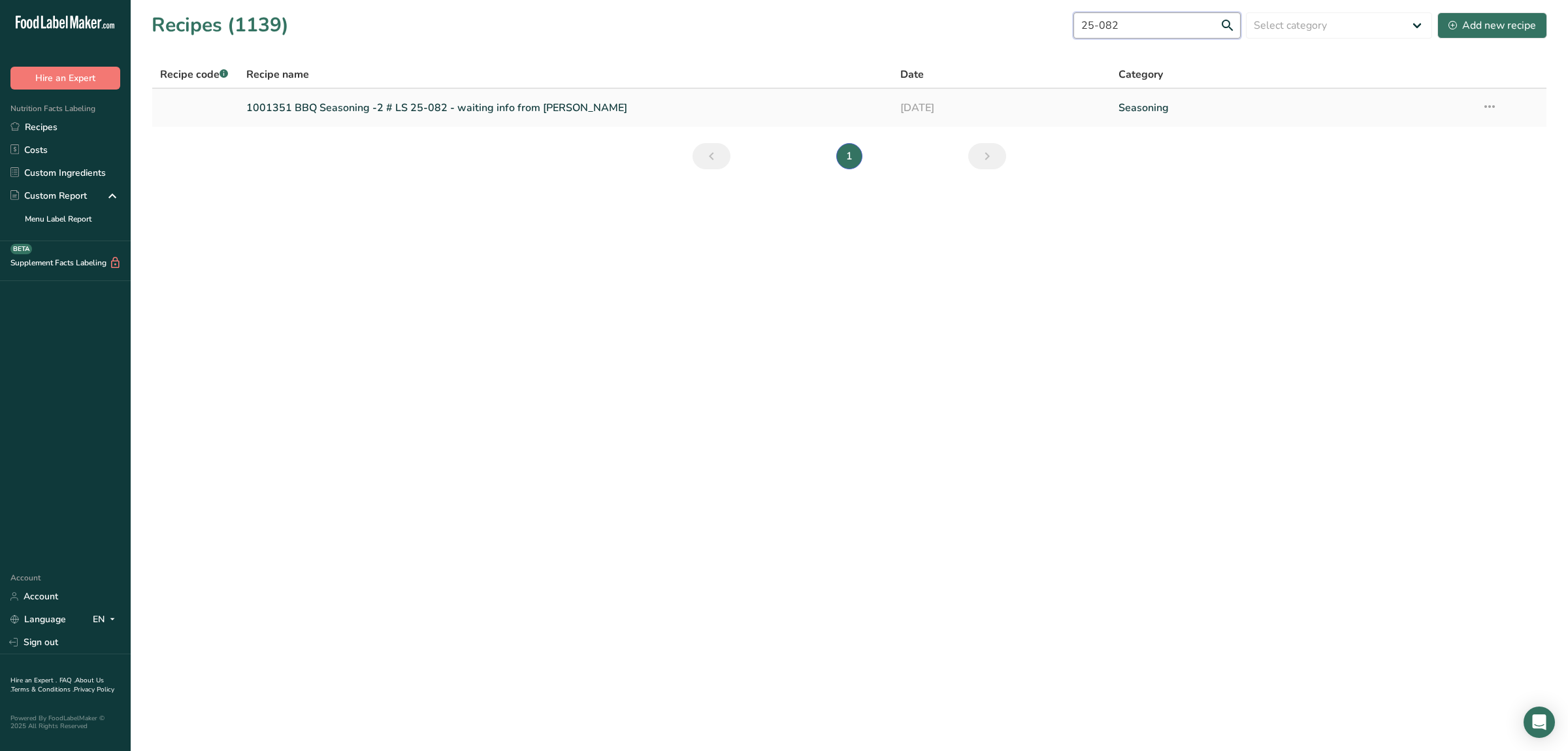
type input "25-082"
click at [520, 113] on link "1001351 BBQ Seasoning -2 # LS 25-082 - waiting info from [PERSON_NAME]" at bounding box center [565, 108] width 638 height 28
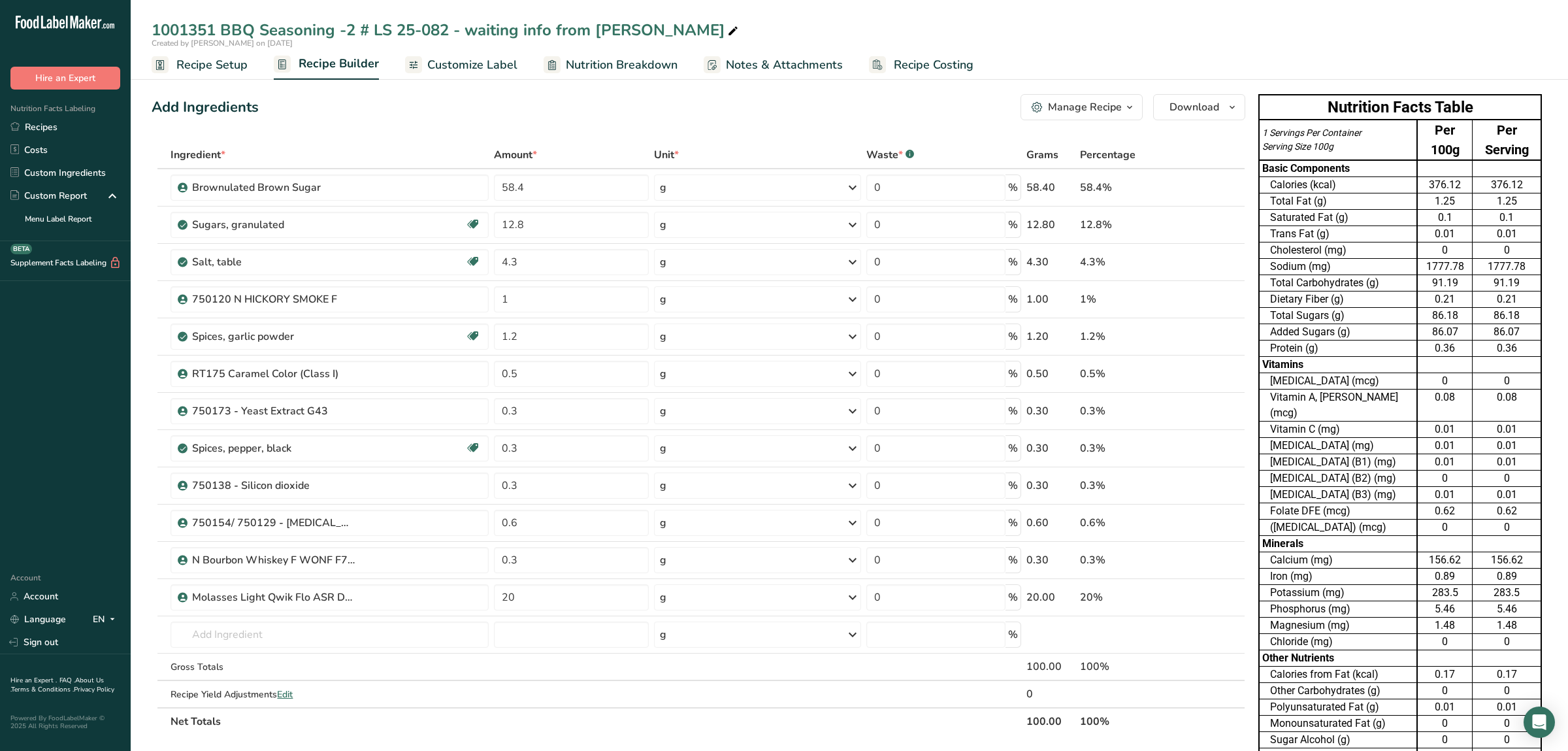
drag, startPoint x: 453, startPoint y: 26, endPoint x: 685, endPoint y: 32, distance: 232.1
click at [685, 32] on div "1001351 BBQ Seasoning -2 # LS 25-082 - waiting info from [PERSON_NAME]" at bounding box center [446, 31] width 589 height 24
type input "1001351 BBQ Seasoning -2 # LS 25-082"
click at [1509, 389] on div "0.08" at bounding box center [1507, 397] width 63 height 16
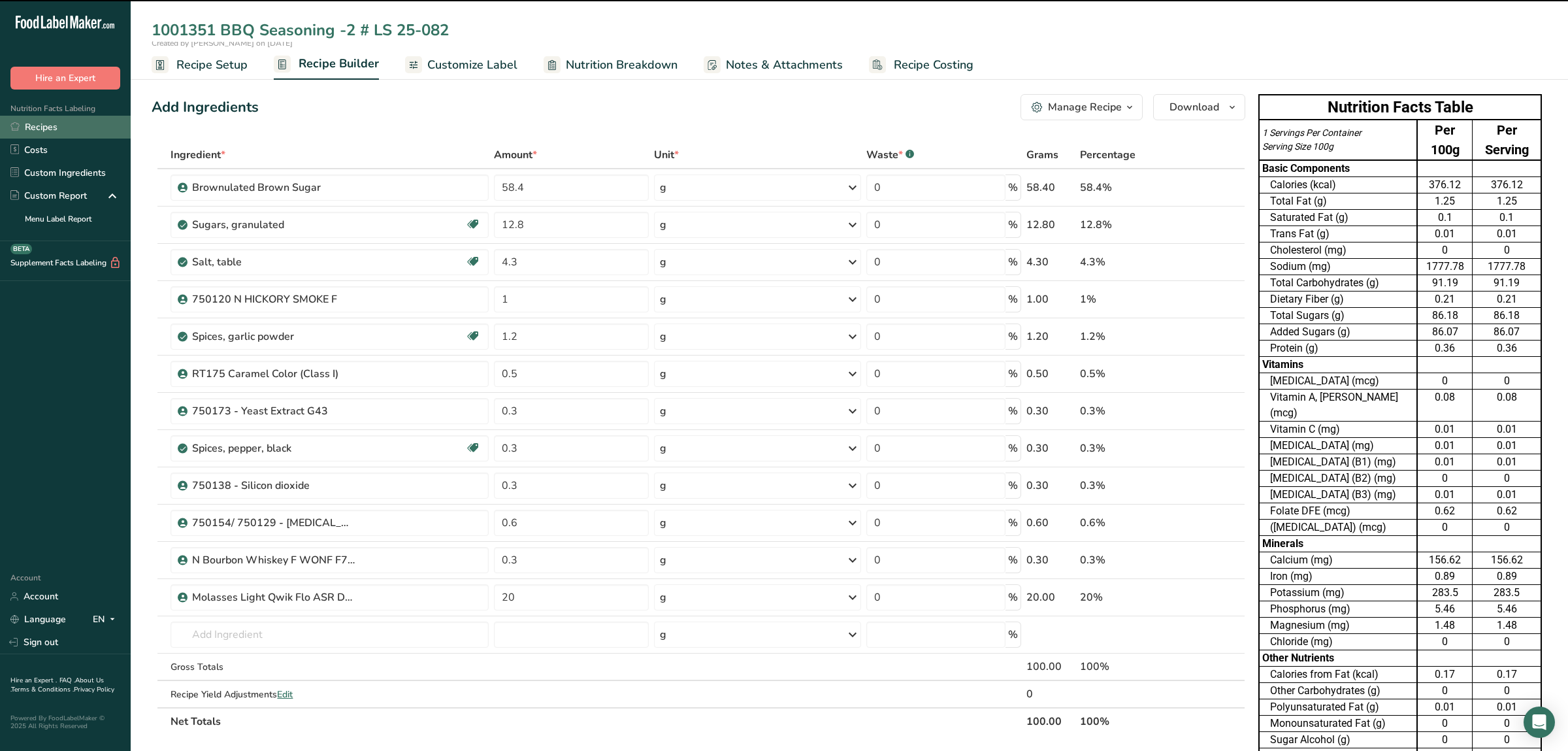
click at [89, 136] on link "Recipes" at bounding box center [65, 126] width 131 height 23
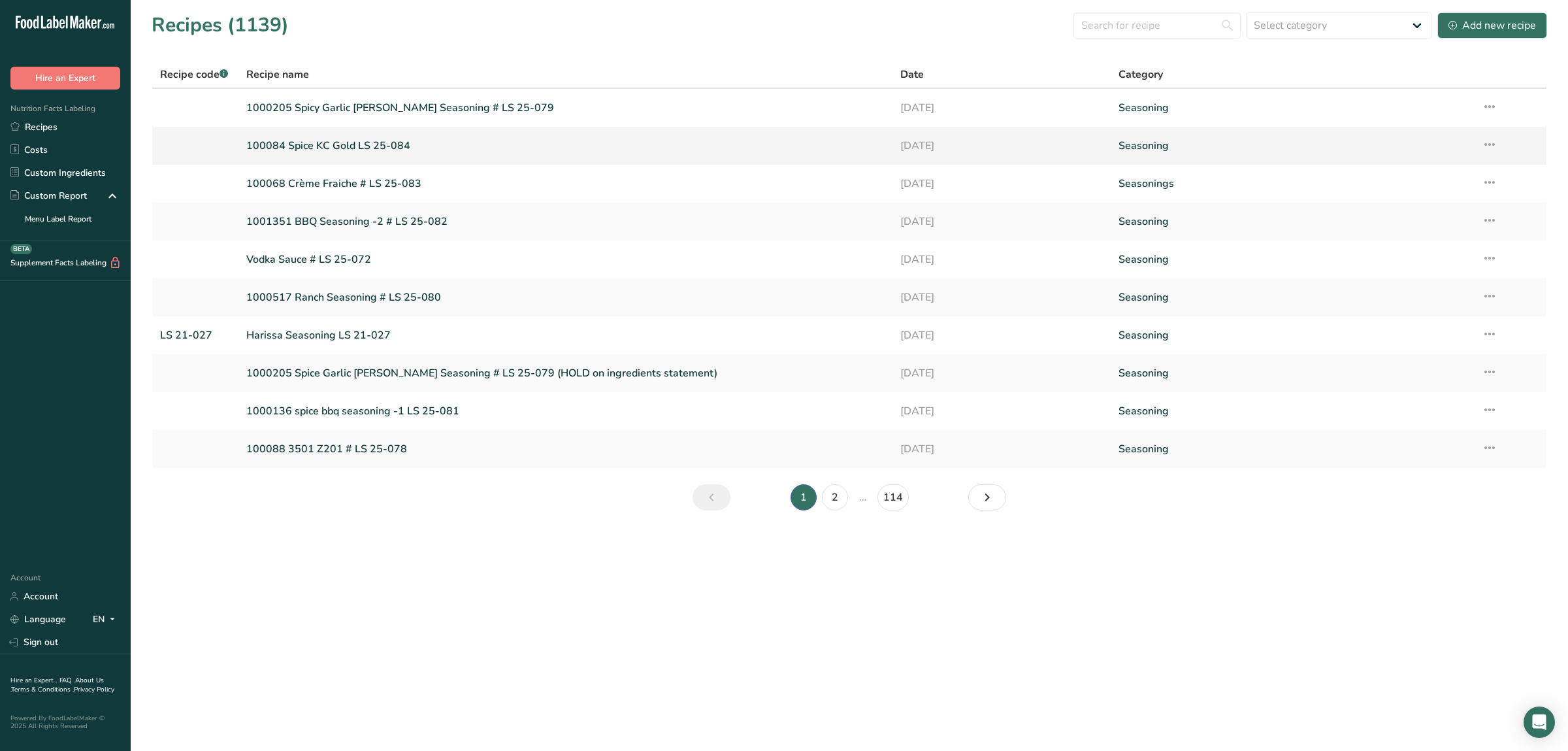
click at [363, 149] on link "100084 Spice KC Gold LS 25-084" at bounding box center [565, 146] width 638 height 28
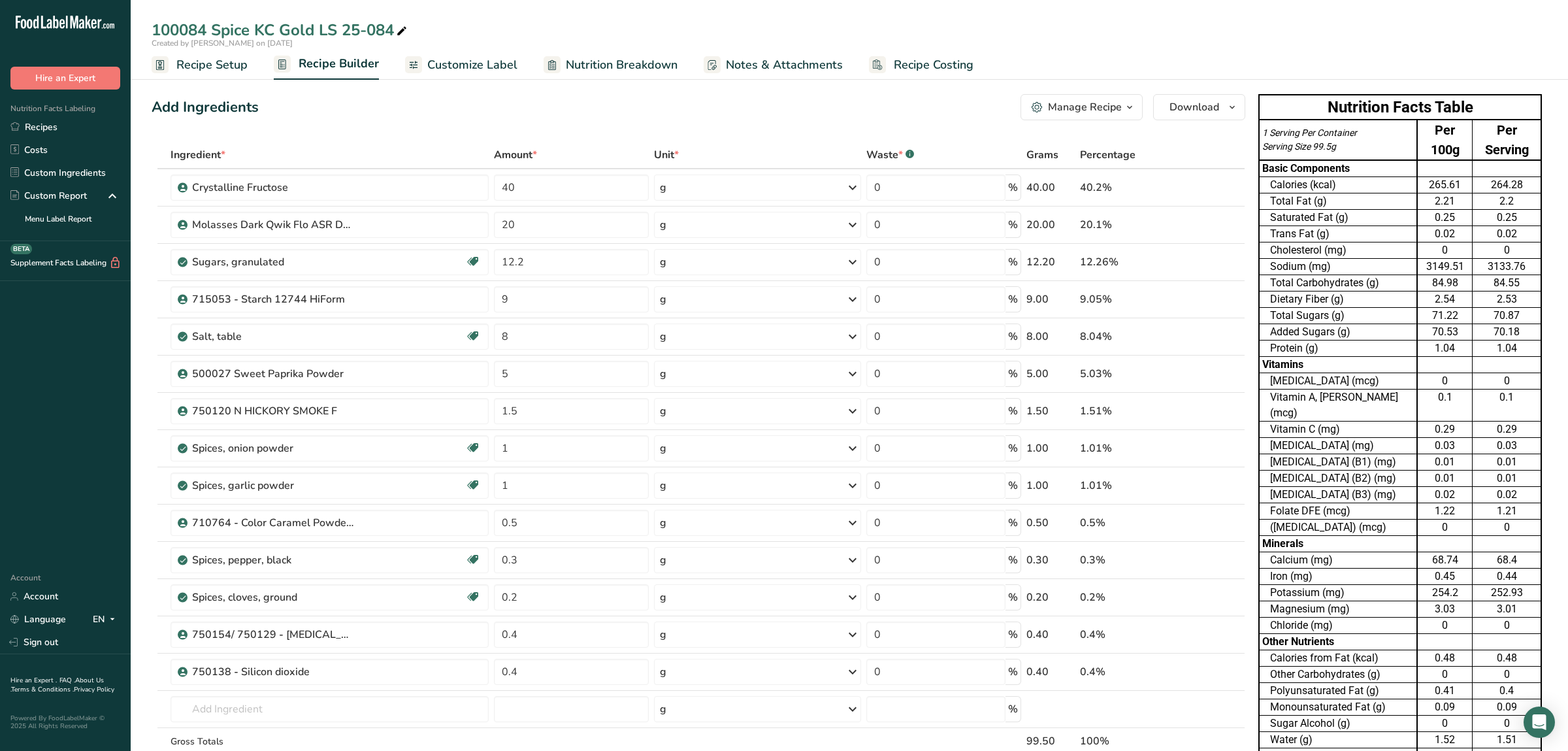
click at [392, 29] on div "100084 Spice KC Gold LS 25-084" at bounding box center [281, 31] width 258 height 24
click at [506, 32] on input "100084 Spice KC Gold LS 25-084 (waiting for borwn sugar flavor from IFF)" at bounding box center [849, 31] width 1396 height 24
type input "100084 Spice KC Gold LS 25-084 (waiting for brown sugar flavor from IFF)"
click at [1434, 308] on div "71.22" at bounding box center [1445, 316] width 49 height 16
